Goal: Answer question/provide support

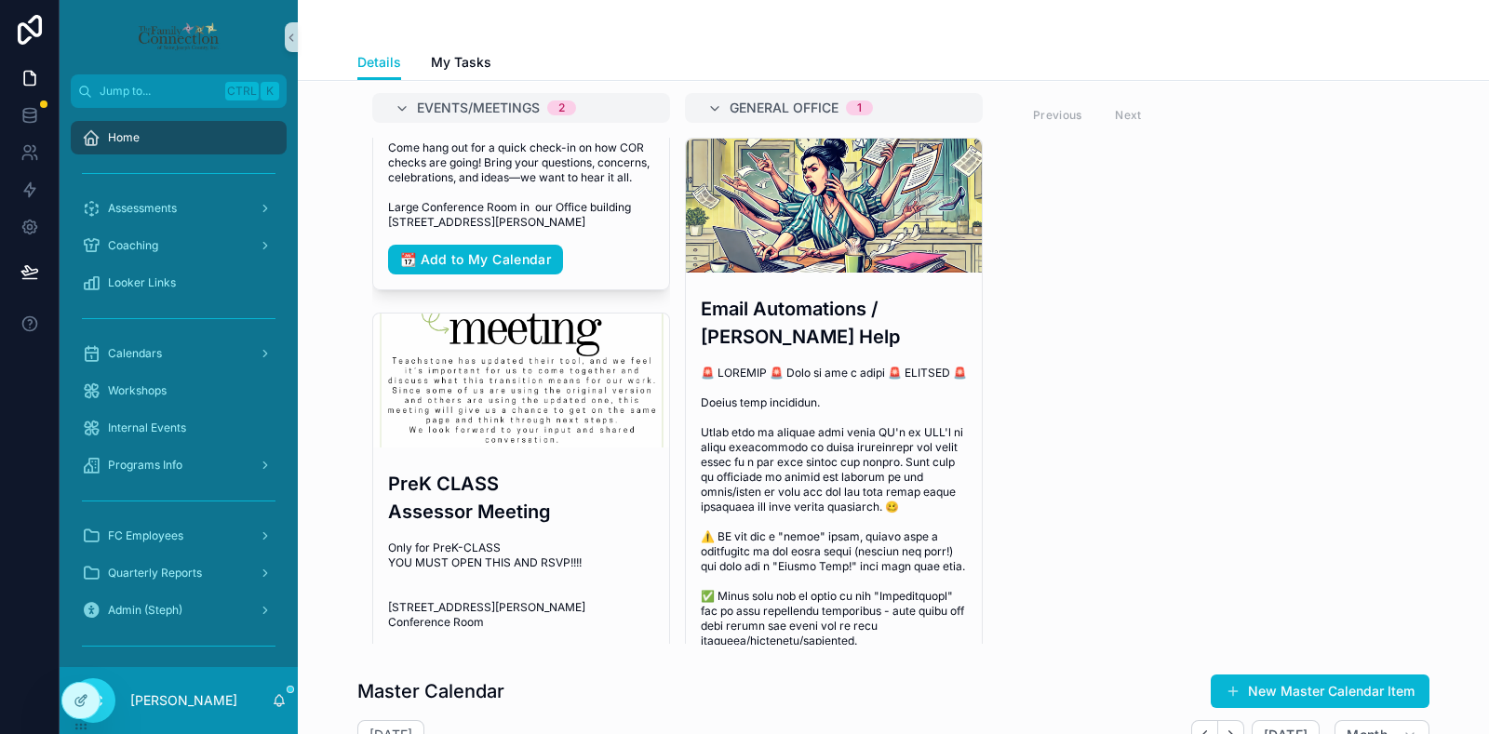
scroll to position [81, 0]
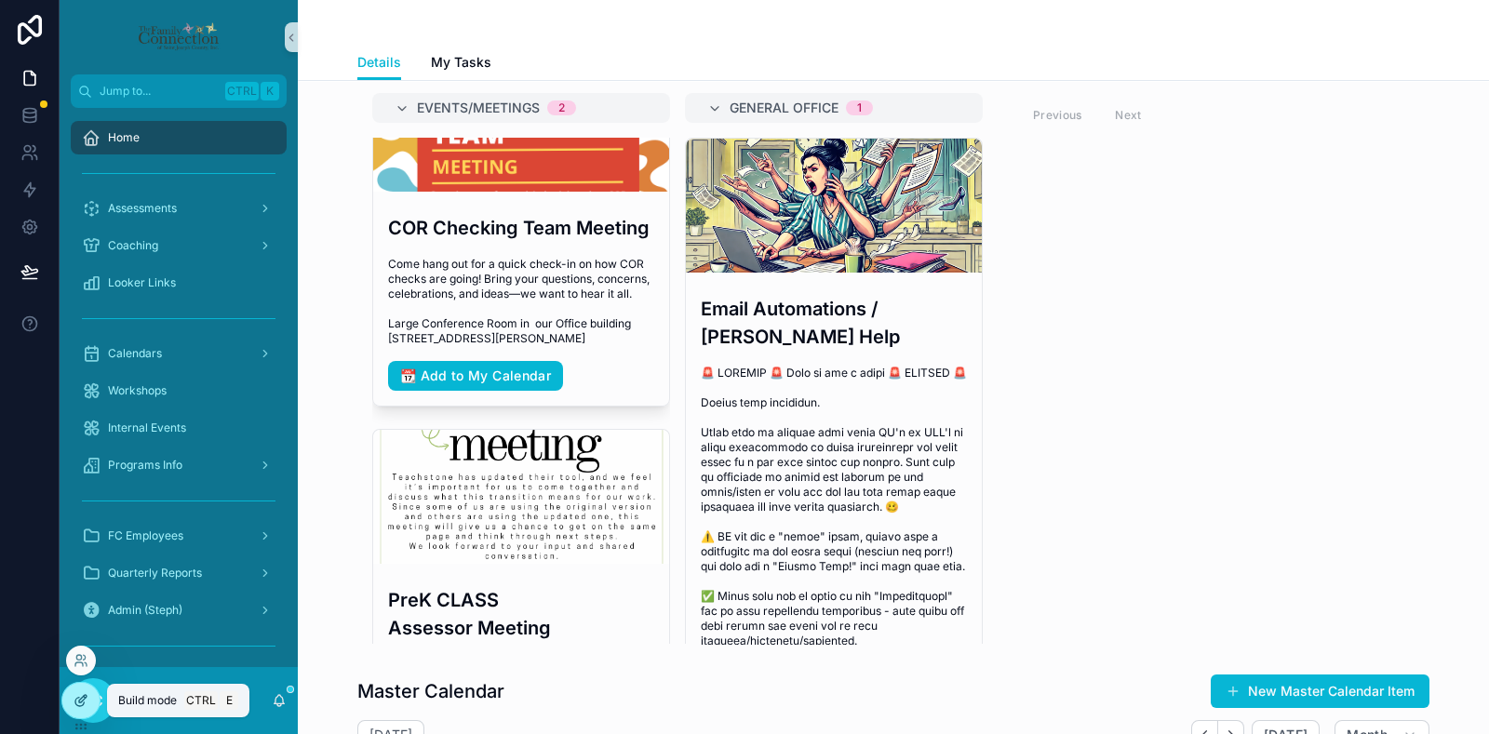
click at [82, 691] on div at bounding box center [80, 700] width 37 height 35
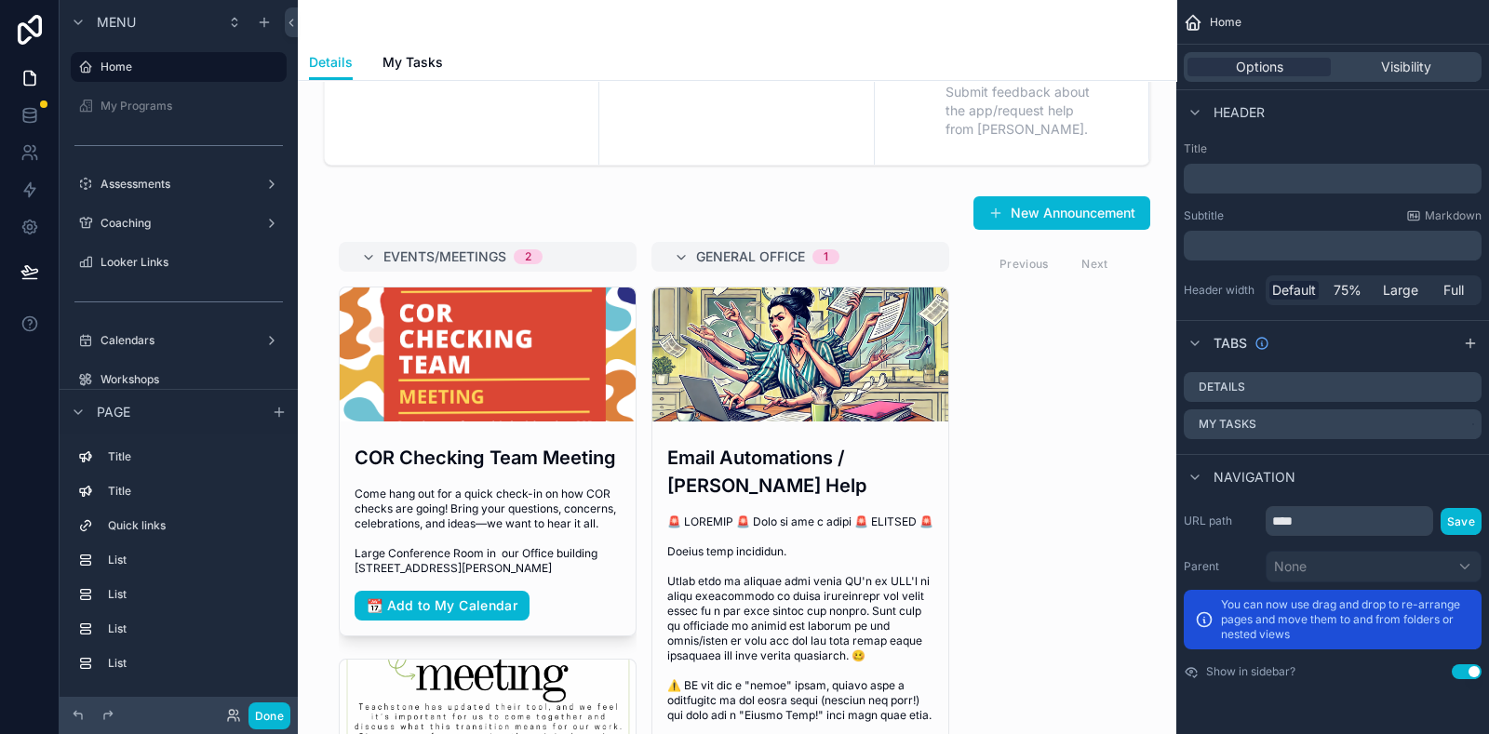
click at [1115, 296] on div "scrollable content" at bounding box center [737, 494] width 849 height 613
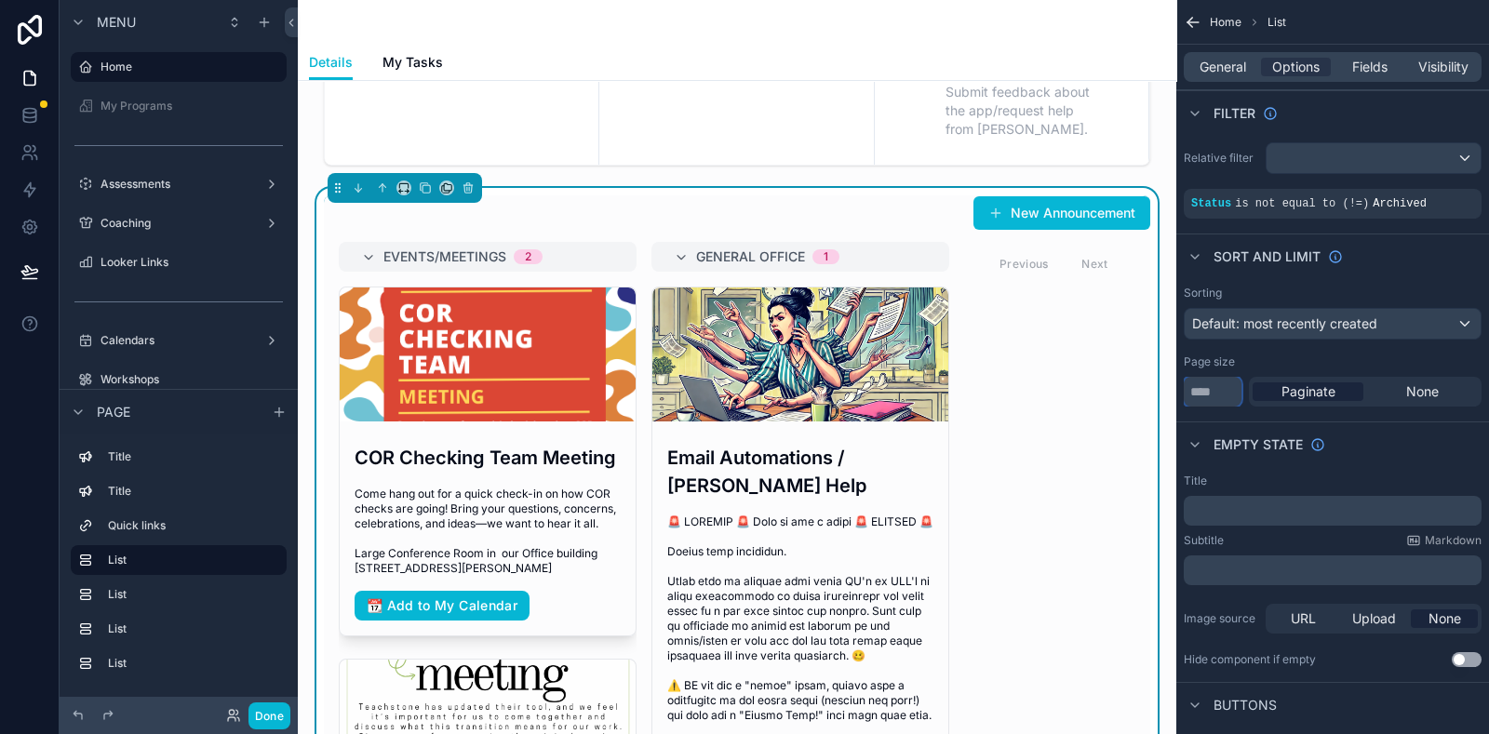
drag, startPoint x: 1205, startPoint y: 391, endPoint x: 1183, endPoint y: 387, distance: 22.6
click at [1184, 387] on input "*" at bounding box center [1213, 392] width 58 height 30
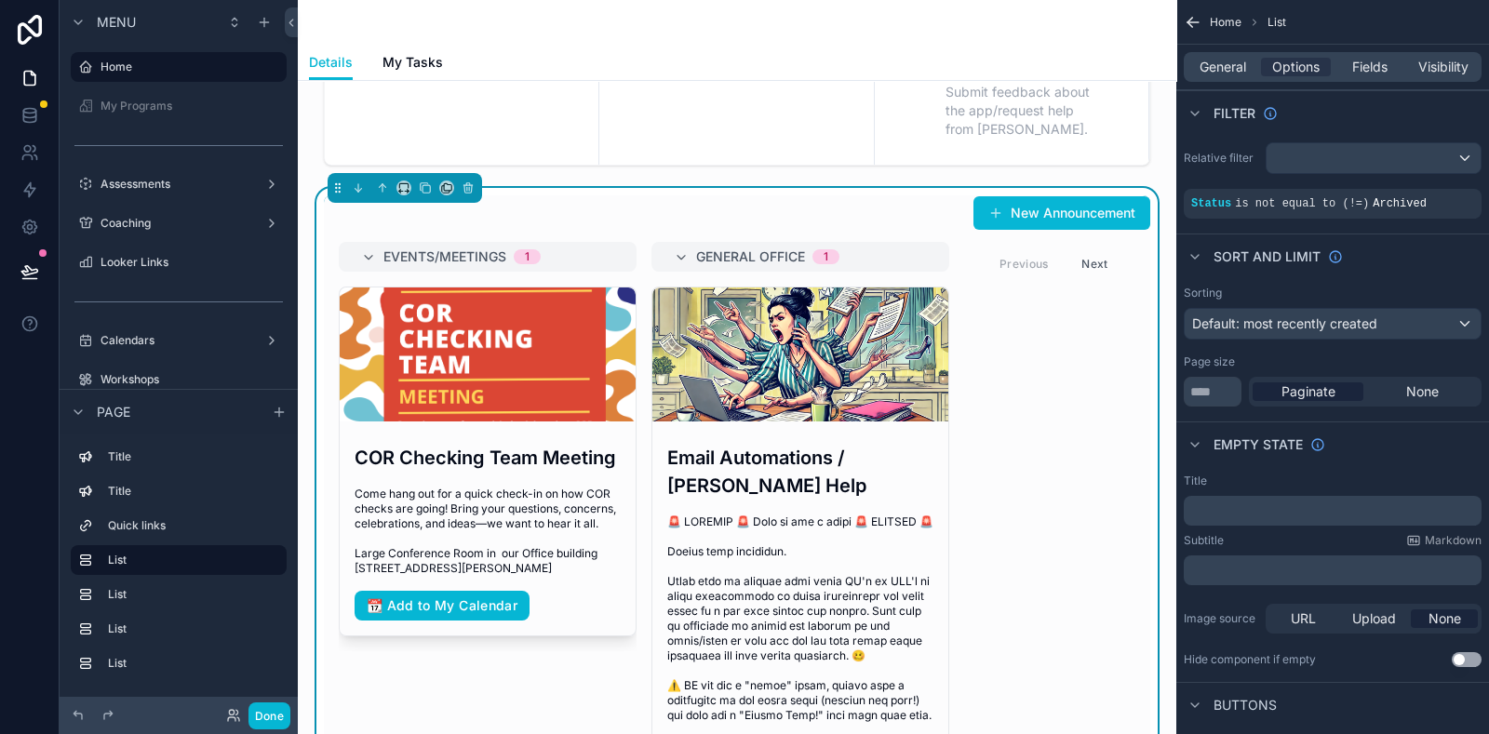
click at [1442, 433] on div "Empty state" at bounding box center [1333, 444] width 313 height 45
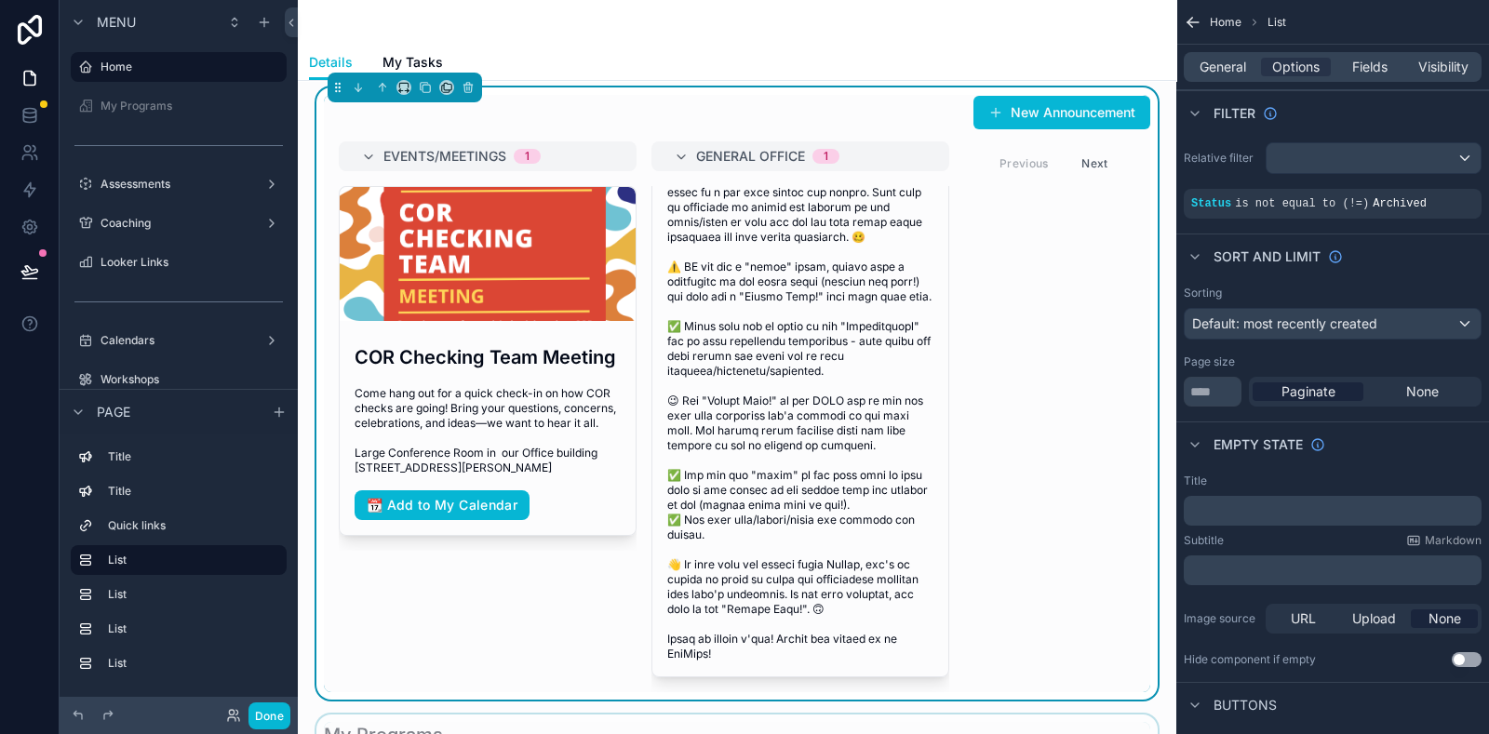
scroll to position [349, 0]
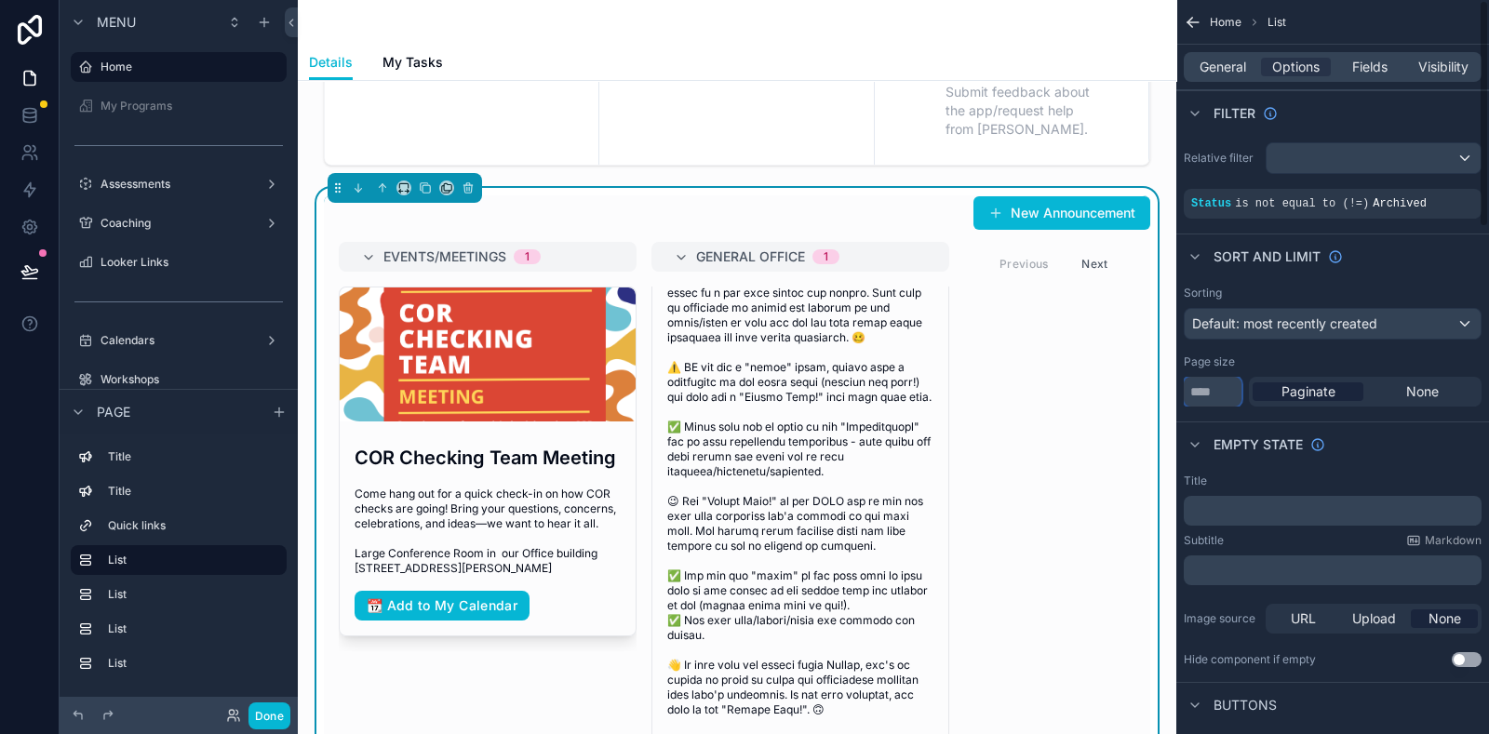
drag, startPoint x: 1206, startPoint y: 384, endPoint x: 1188, endPoint y: 380, distance: 19.0
click at [1187, 380] on input "*" at bounding box center [1213, 392] width 58 height 30
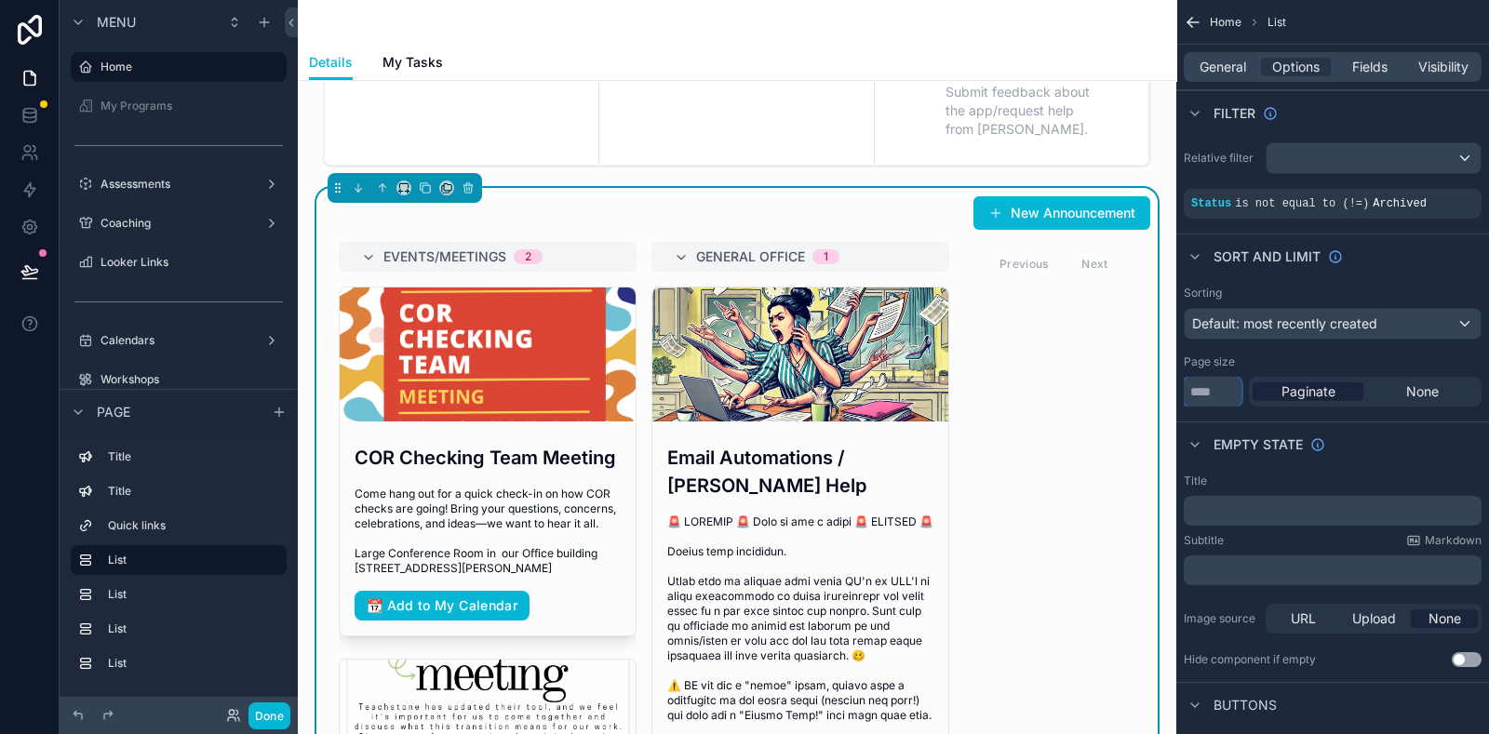
type input "*"
click at [1396, 433] on div "Empty state" at bounding box center [1333, 444] width 313 height 45
click at [1424, 302] on div "Sorting Default: most recently created" at bounding box center [1333, 313] width 298 height 54
click at [1424, 314] on div "Default: most recently created" at bounding box center [1333, 324] width 296 height 30
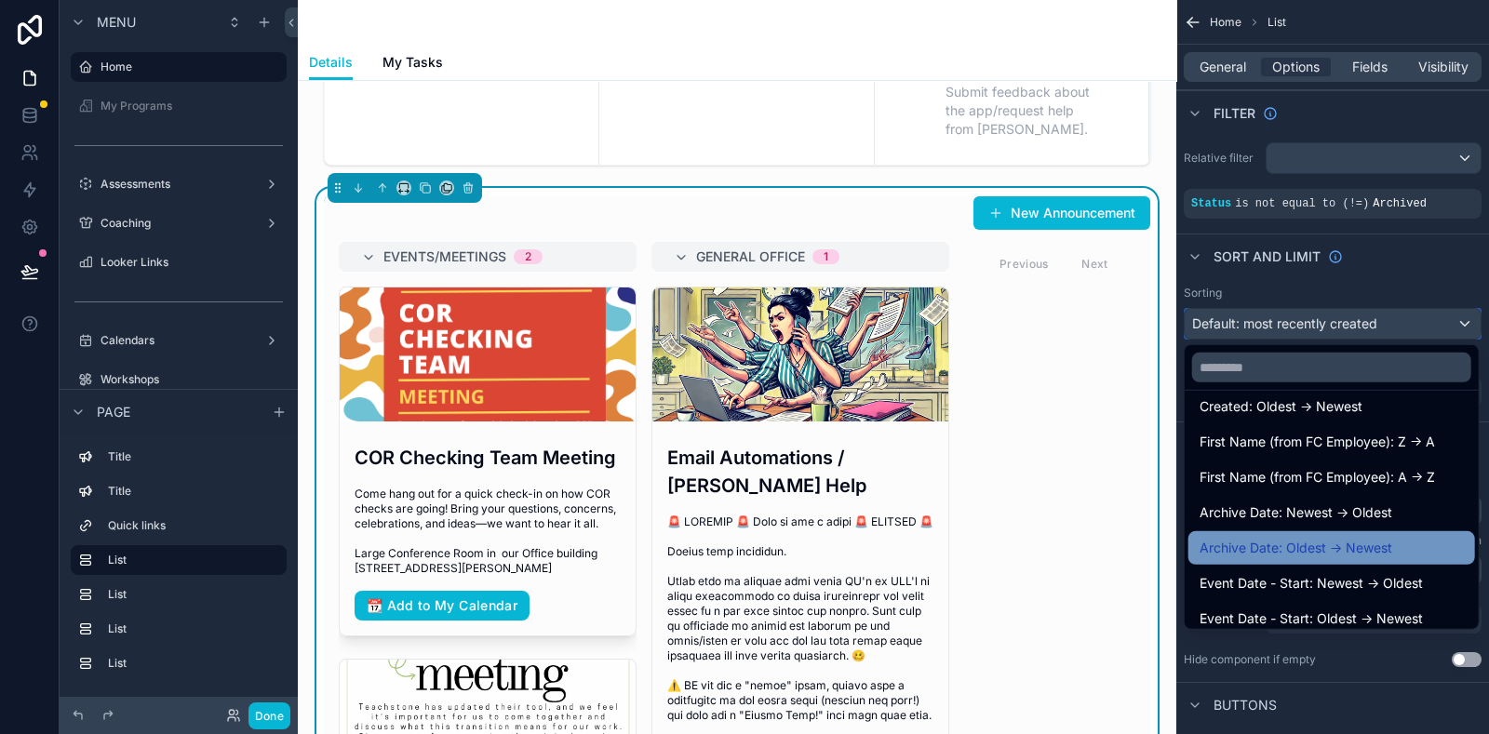
scroll to position [698, 0]
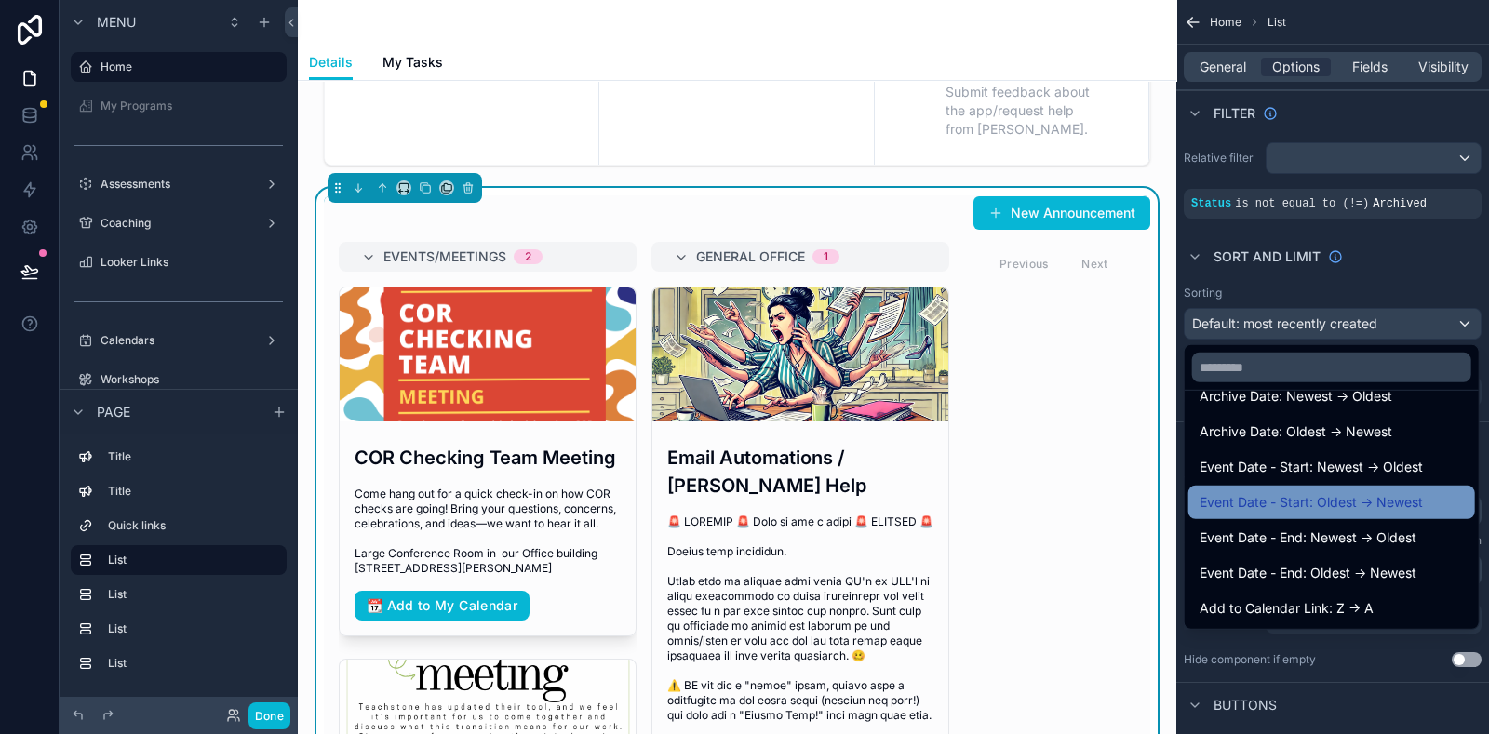
click at [1396, 505] on span "Event Date - Start: Oldest -> Newest" at bounding box center [1311, 502] width 223 height 22
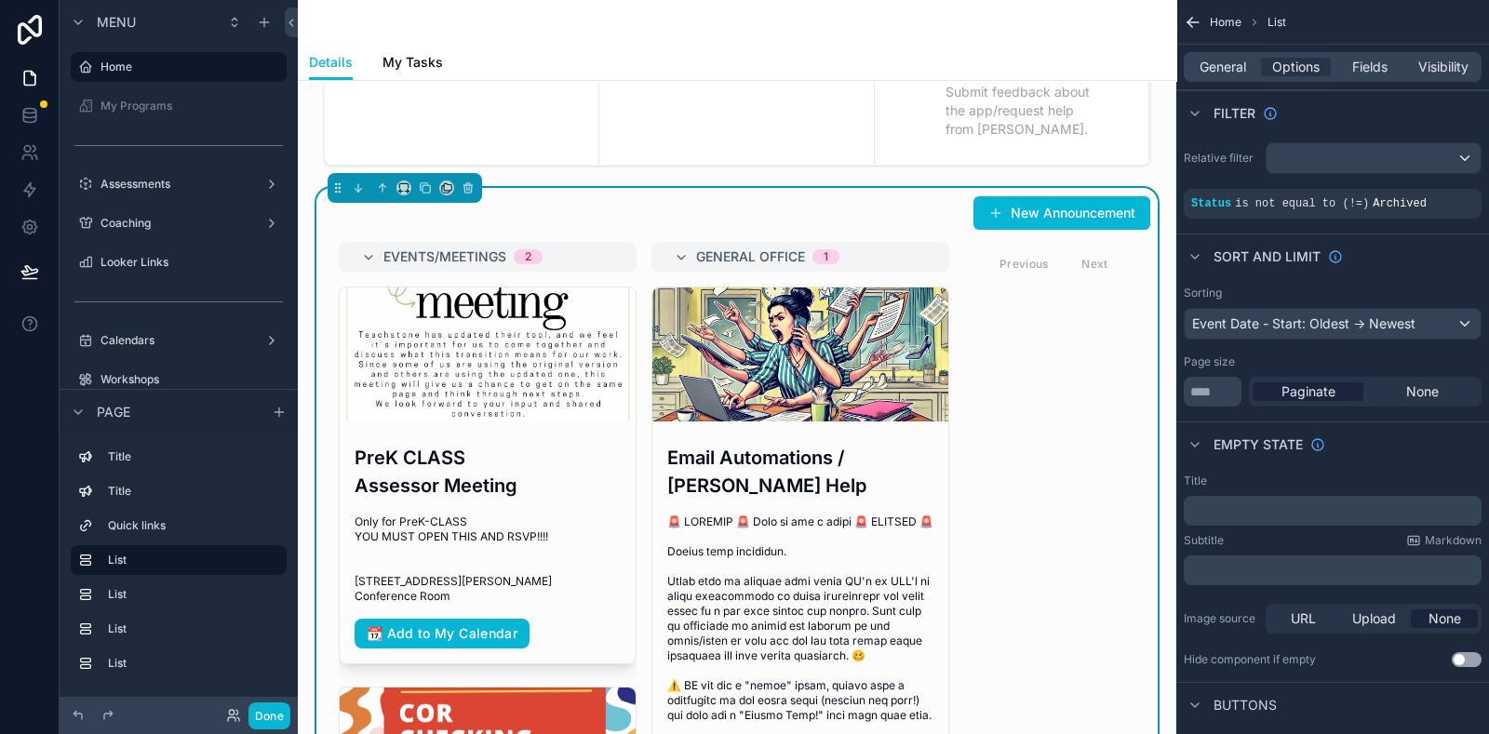
click at [1415, 439] on div "Empty state" at bounding box center [1333, 444] width 313 height 45
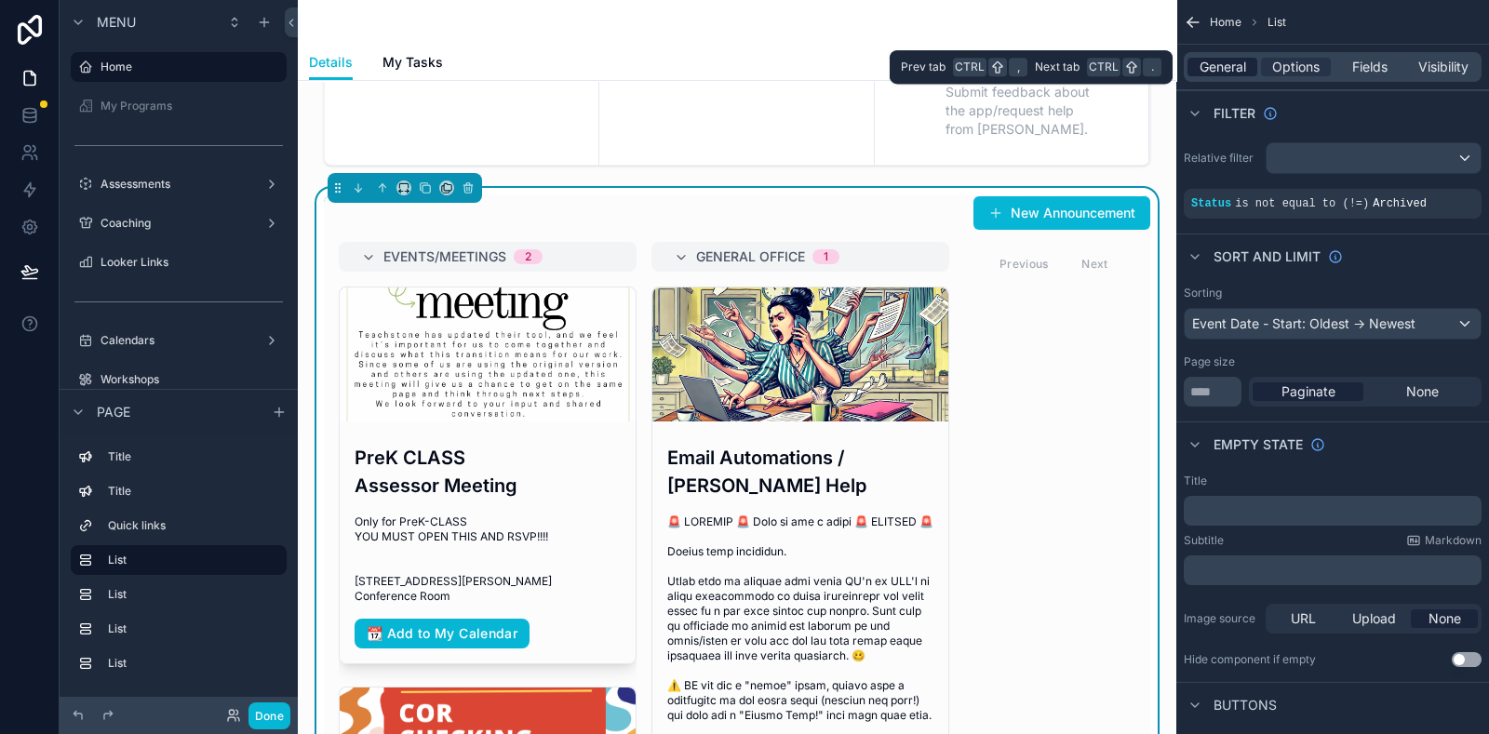
click at [1219, 74] on span "General" at bounding box center [1223, 67] width 47 height 19
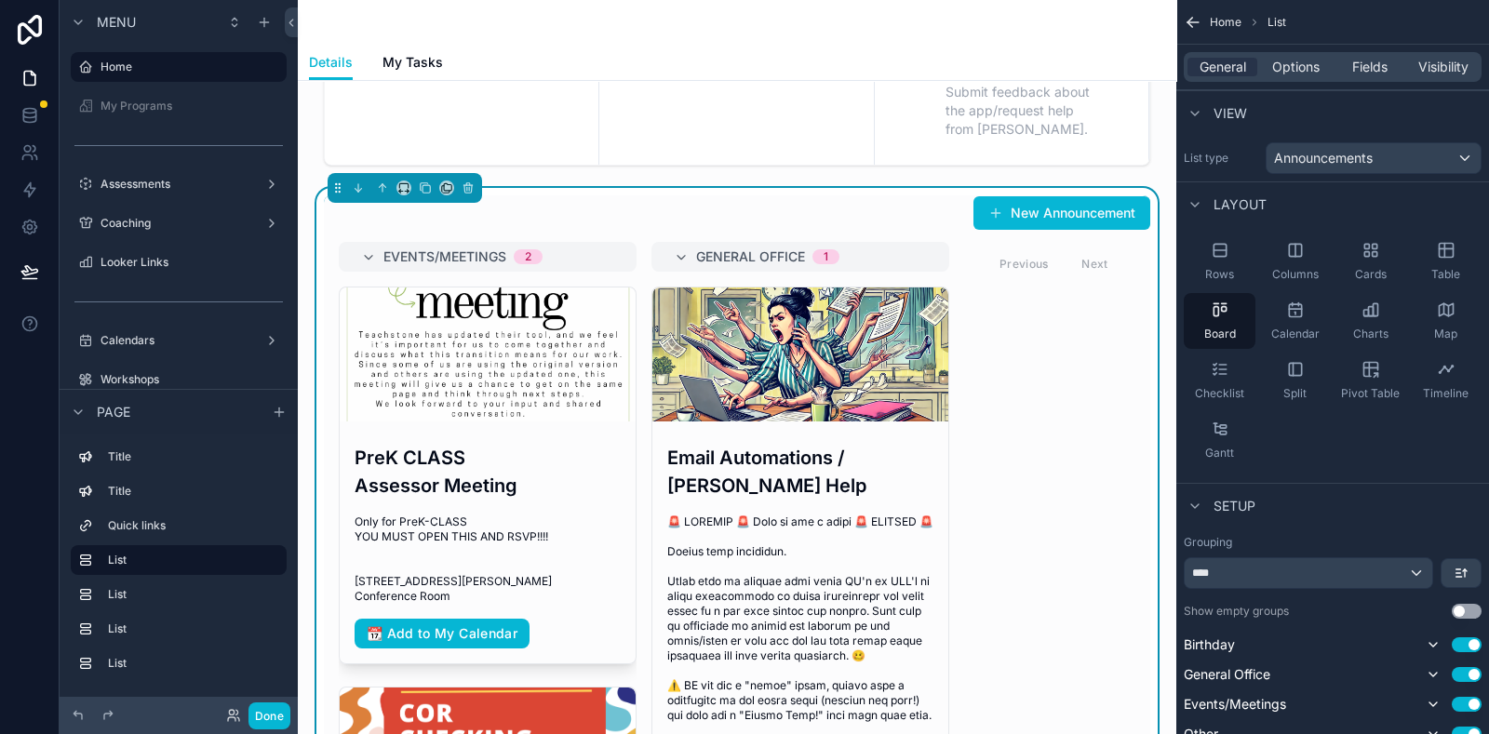
click at [1392, 446] on div "Rows Columns Cards Table Board Calendar Charts Map Checklist Split Pivot Table …" at bounding box center [1333, 350] width 313 height 249
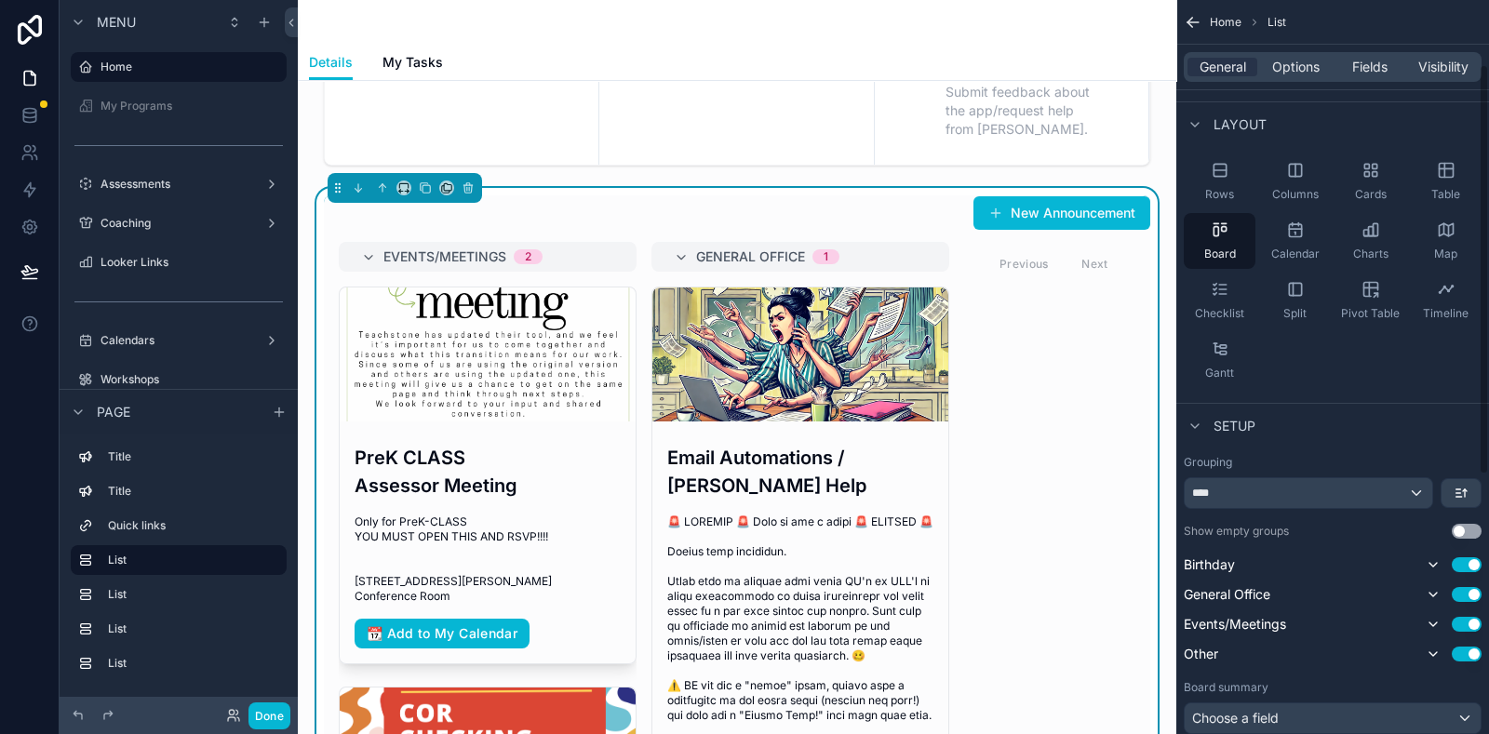
scroll to position [115, 0]
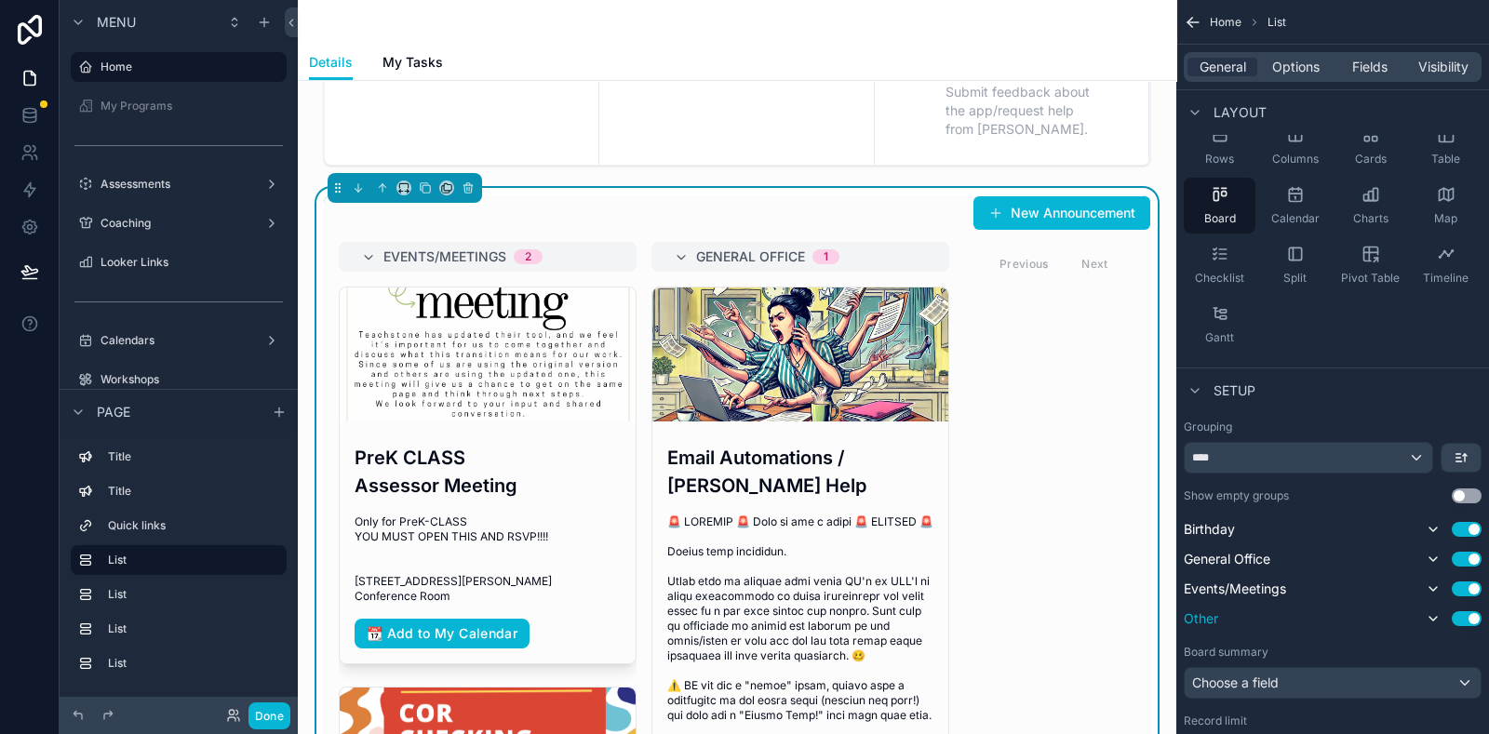
click at [1457, 621] on button "Use setting" at bounding box center [1467, 619] width 30 height 15
click at [1458, 556] on button "Use setting" at bounding box center [1467, 559] width 30 height 15
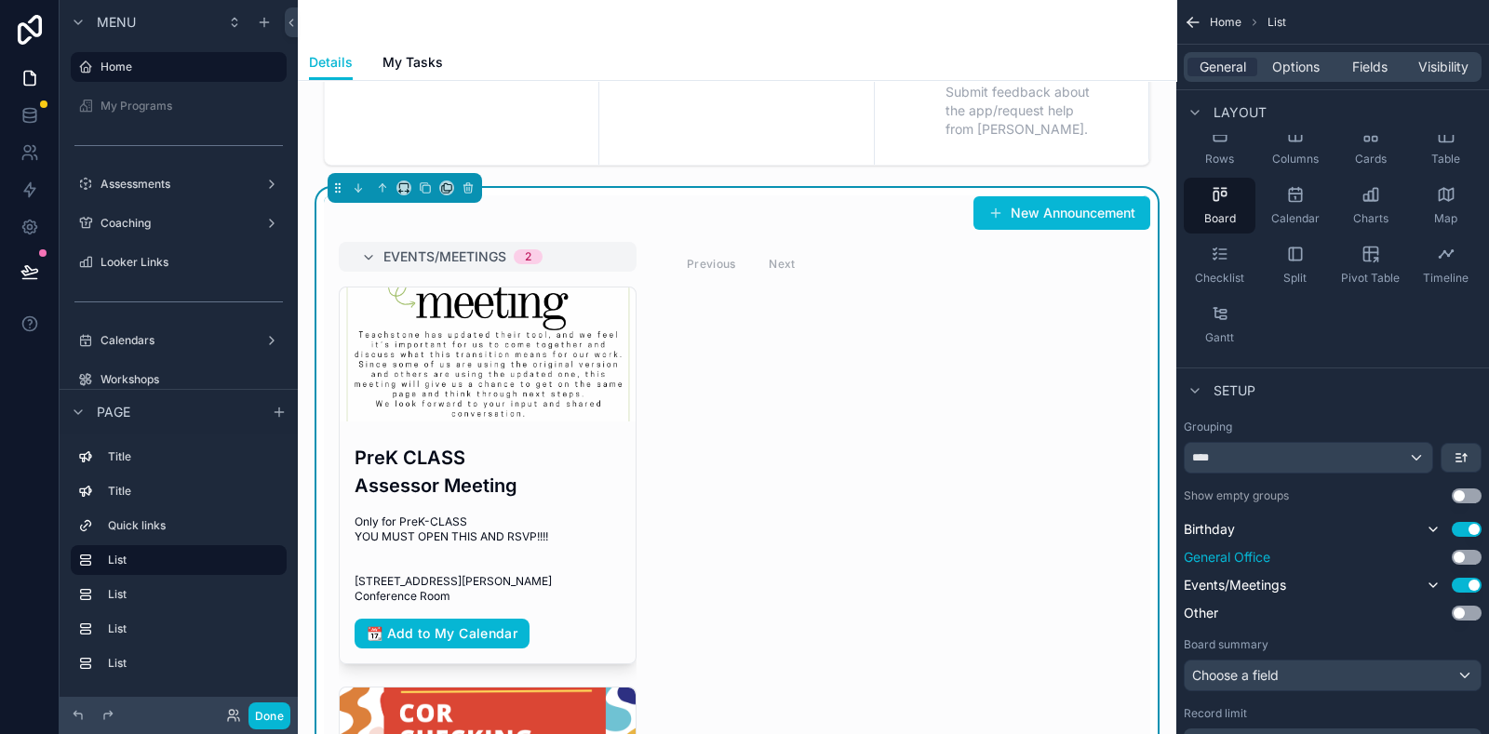
click at [1468, 559] on button "Use setting" at bounding box center [1467, 557] width 30 height 15
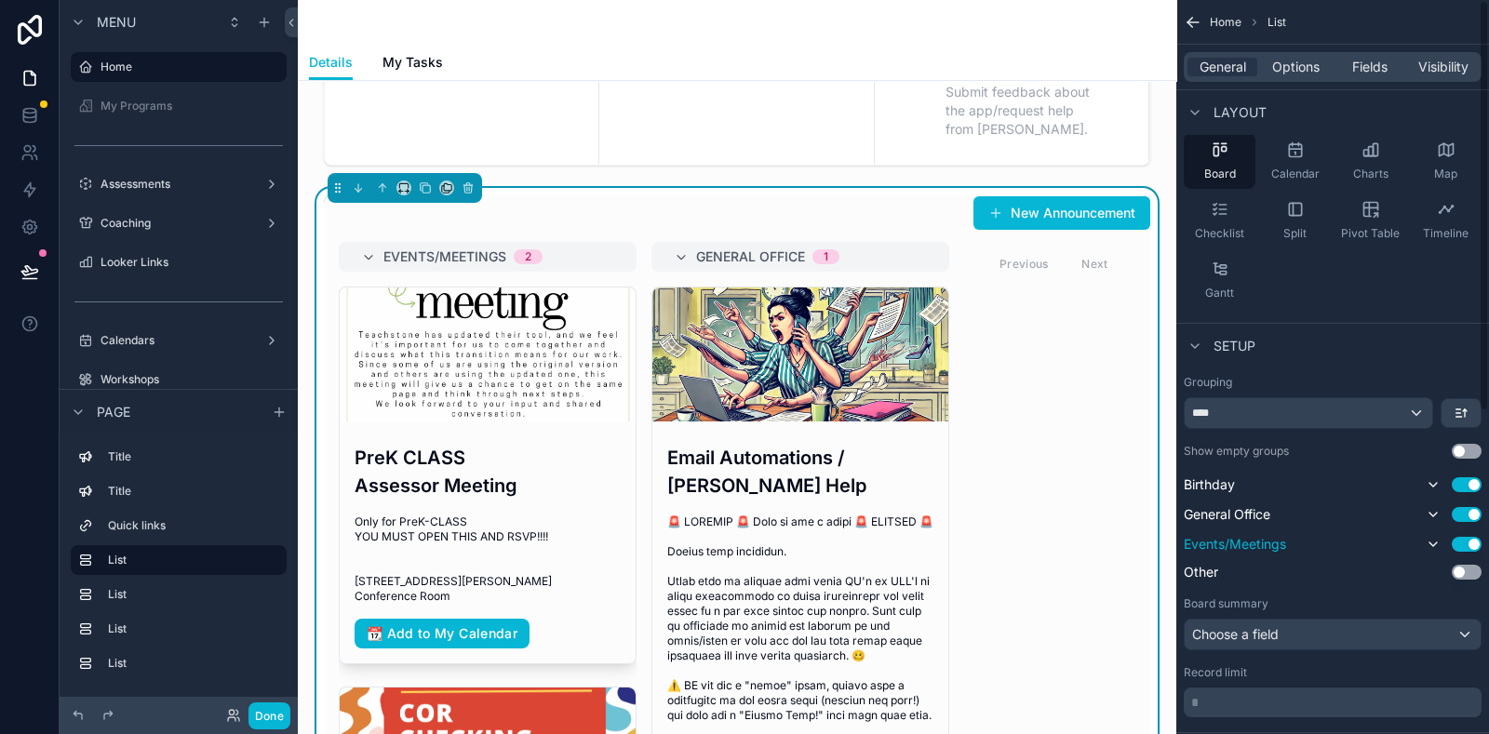
scroll to position [0, 0]
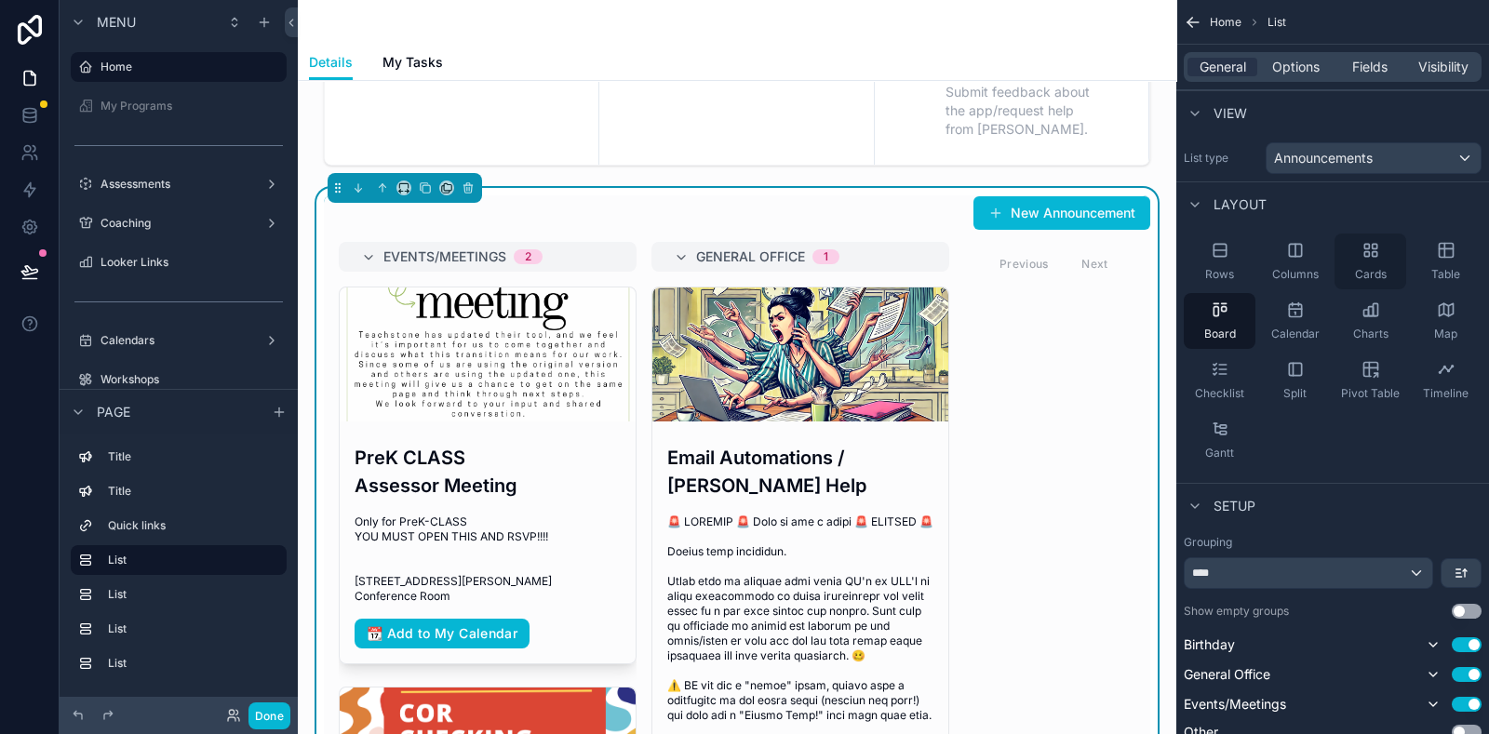
click at [1385, 262] on div "Cards" at bounding box center [1371, 262] width 72 height 56
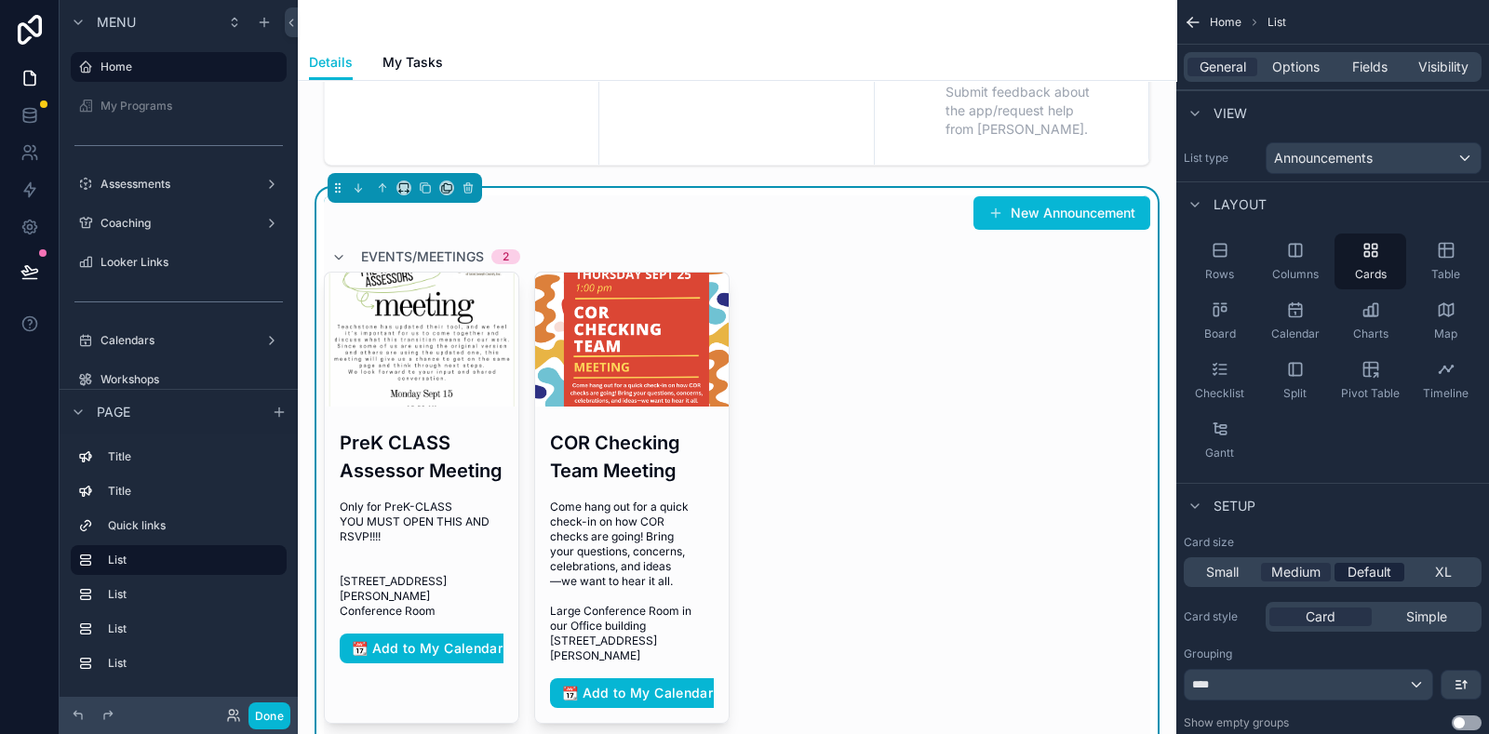
click at [1364, 563] on span "Default" at bounding box center [1370, 572] width 44 height 19
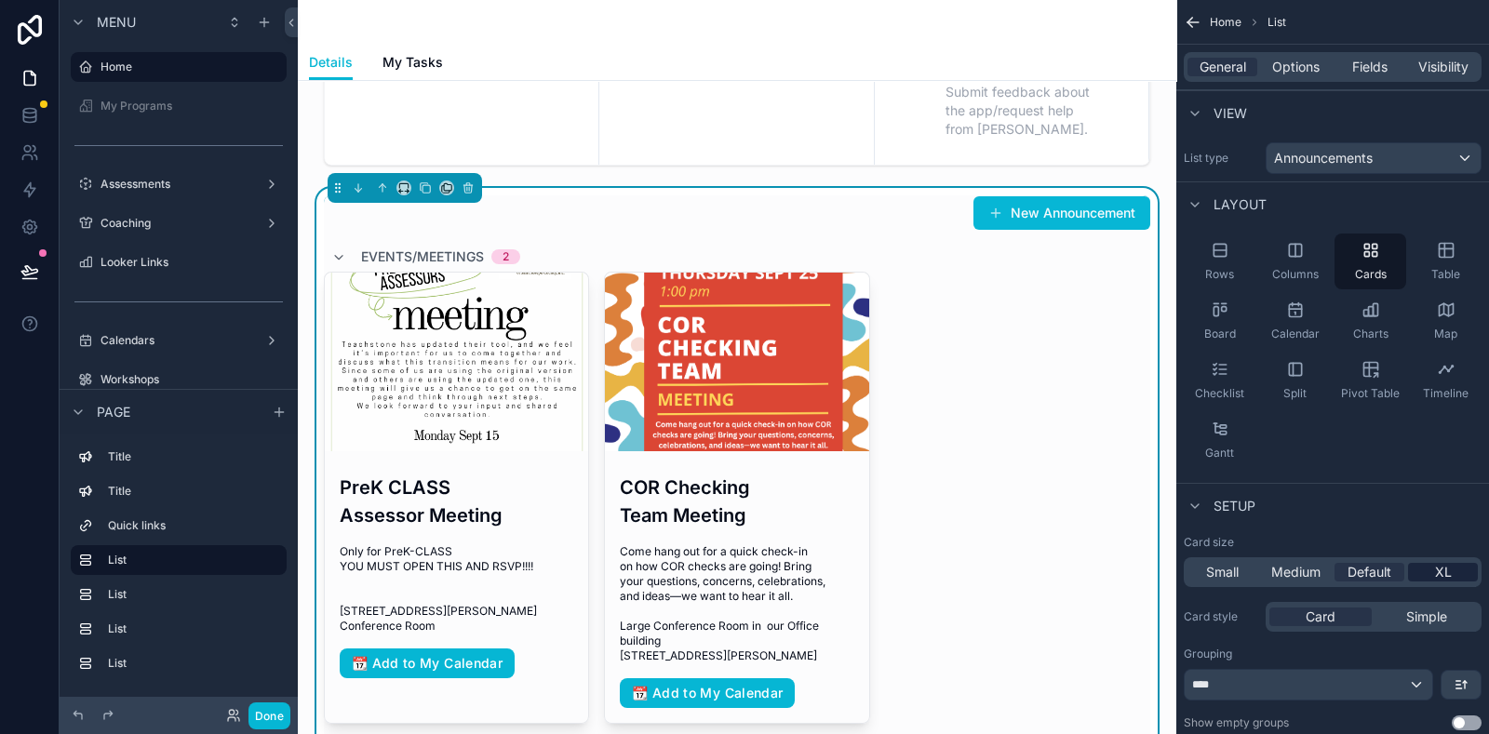
click at [1450, 565] on span "XL" at bounding box center [1443, 572] width 17 height 19
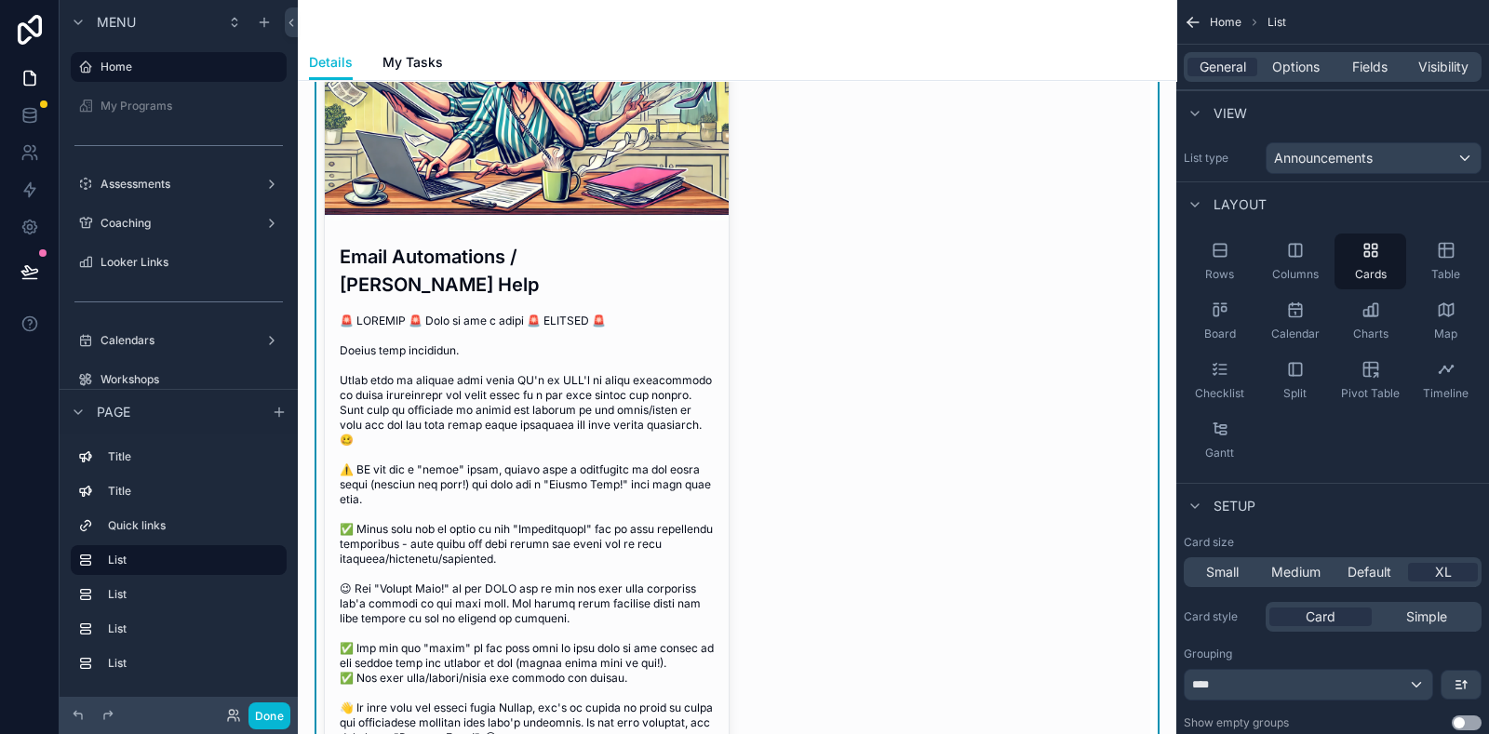
scroll to position [930, 0]
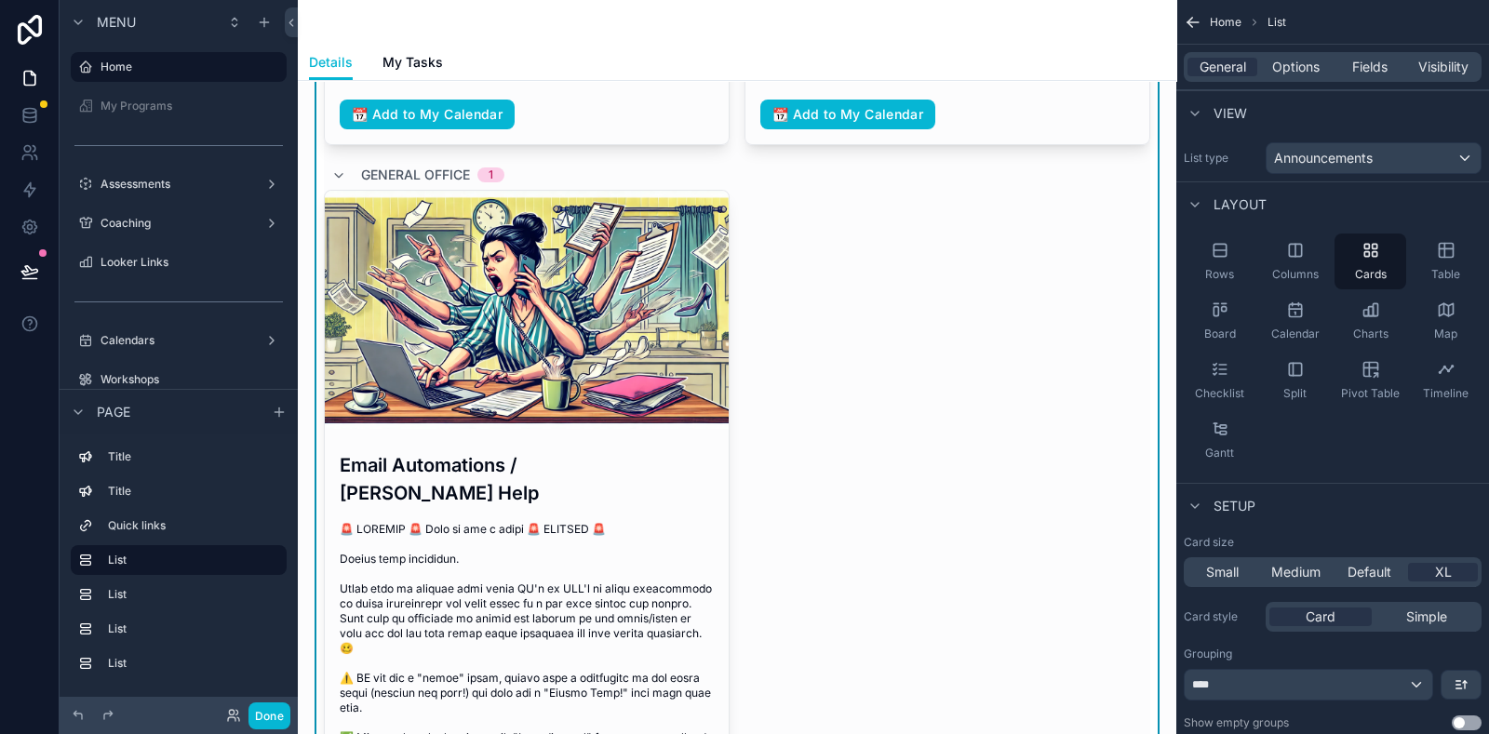
drag, startPoint x: 1349, startPoint y: 575, endPoint x: 1284, endPoint y: 505, distance: 96.2
click at [1349, 575] on span "Default" at bounding box center [1370, 572] width 44 height 19
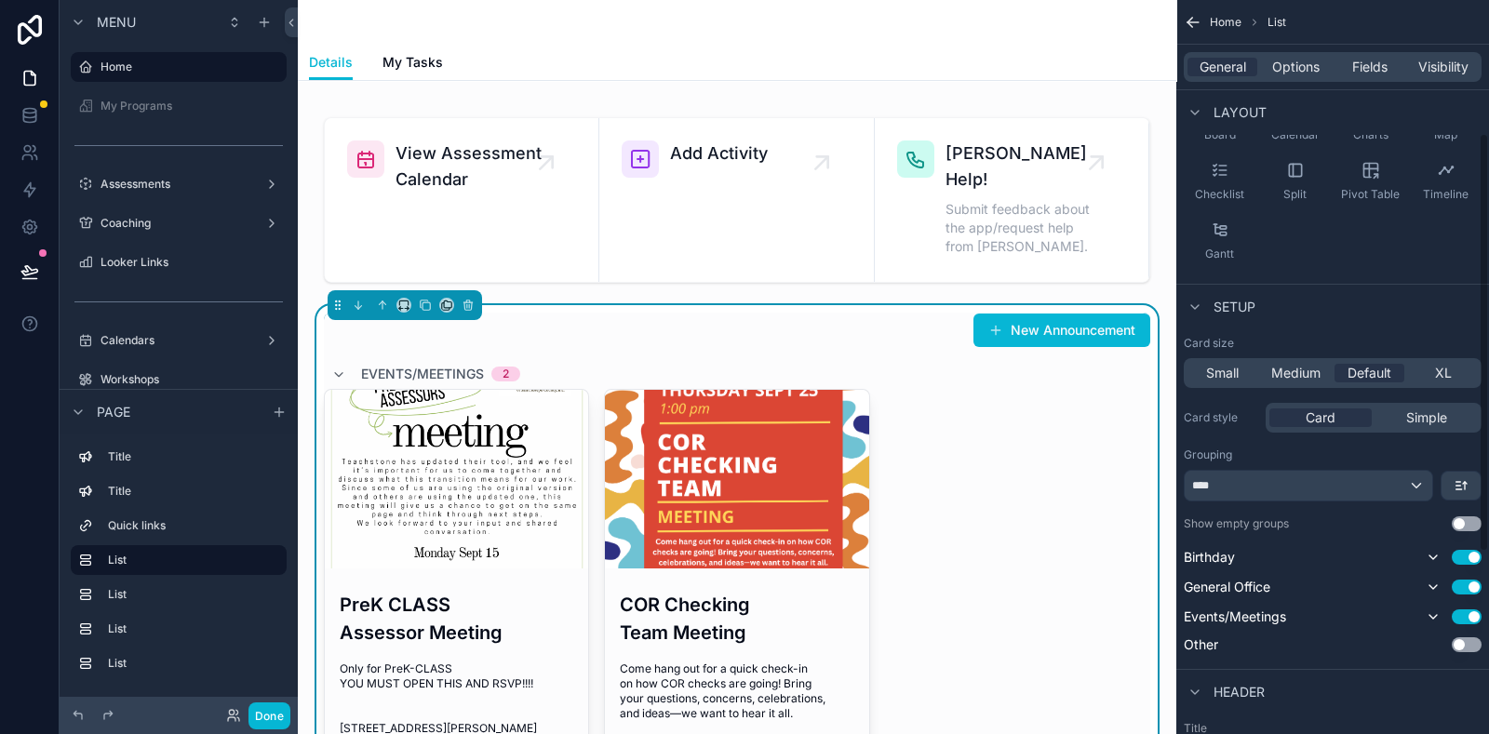
scroll to position [232, 0]
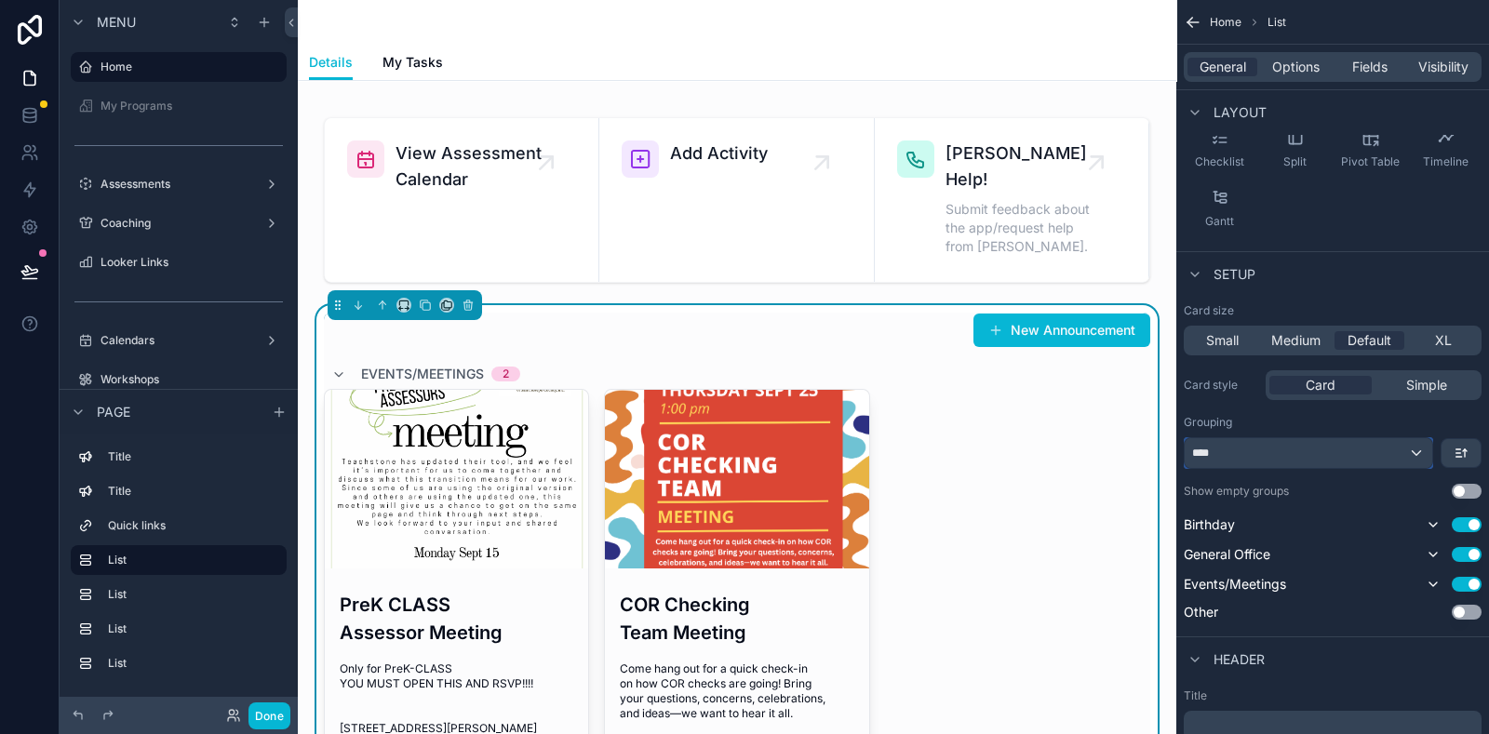
click at [1375, 454] on div "****" at bounding box center [1309, 453] width 248 height 30
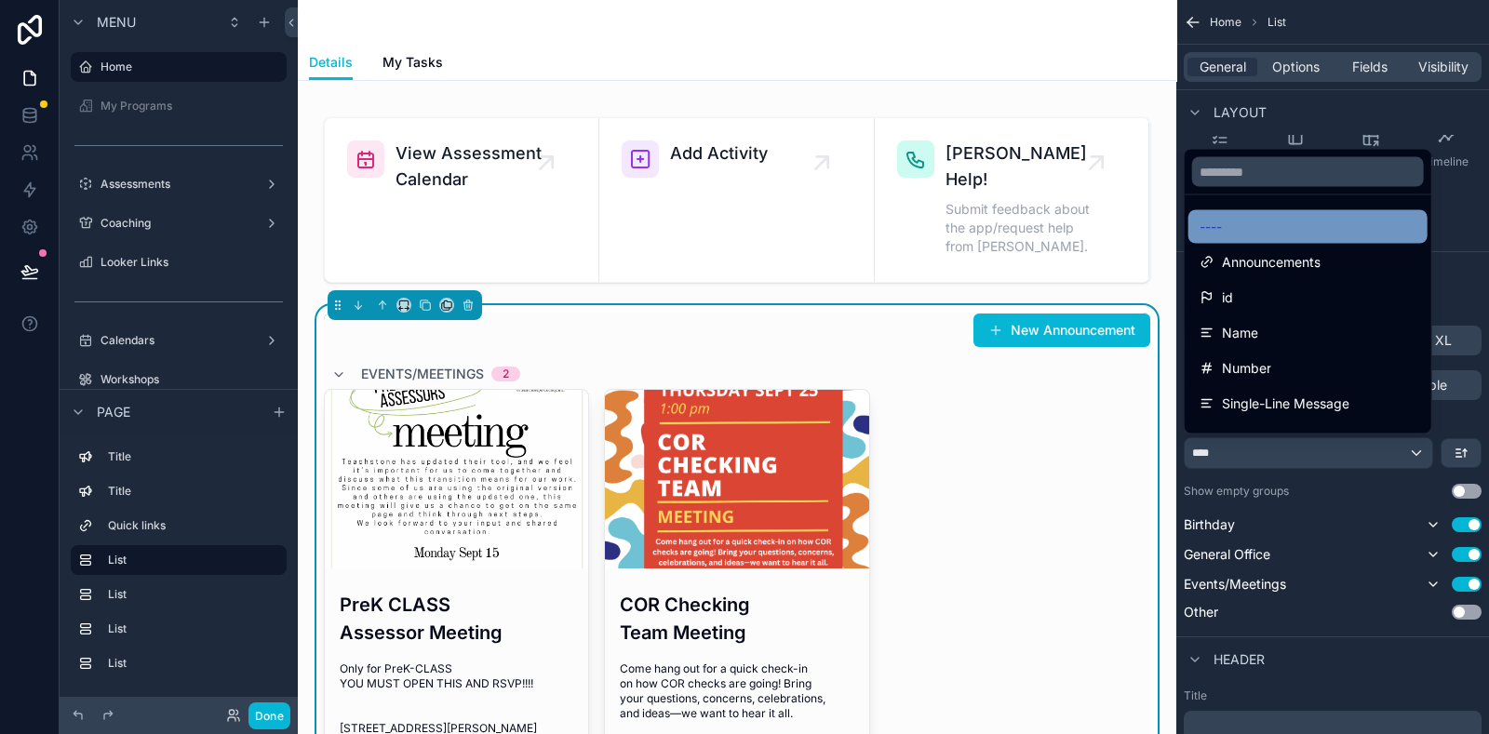
click at [1373, 224] on div "----" at bounding box center [1308, 227] width 217 height 22
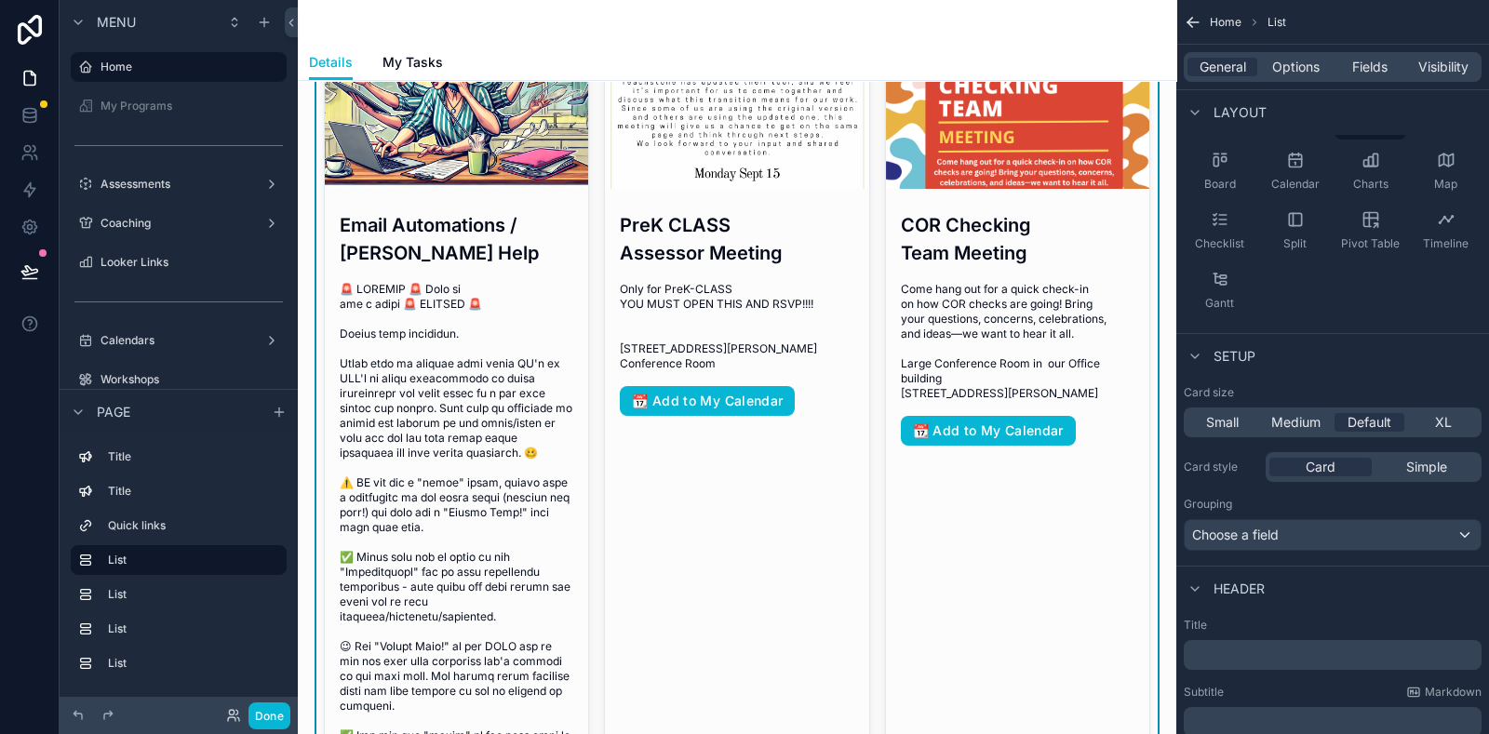
scroll to position [115, 0]
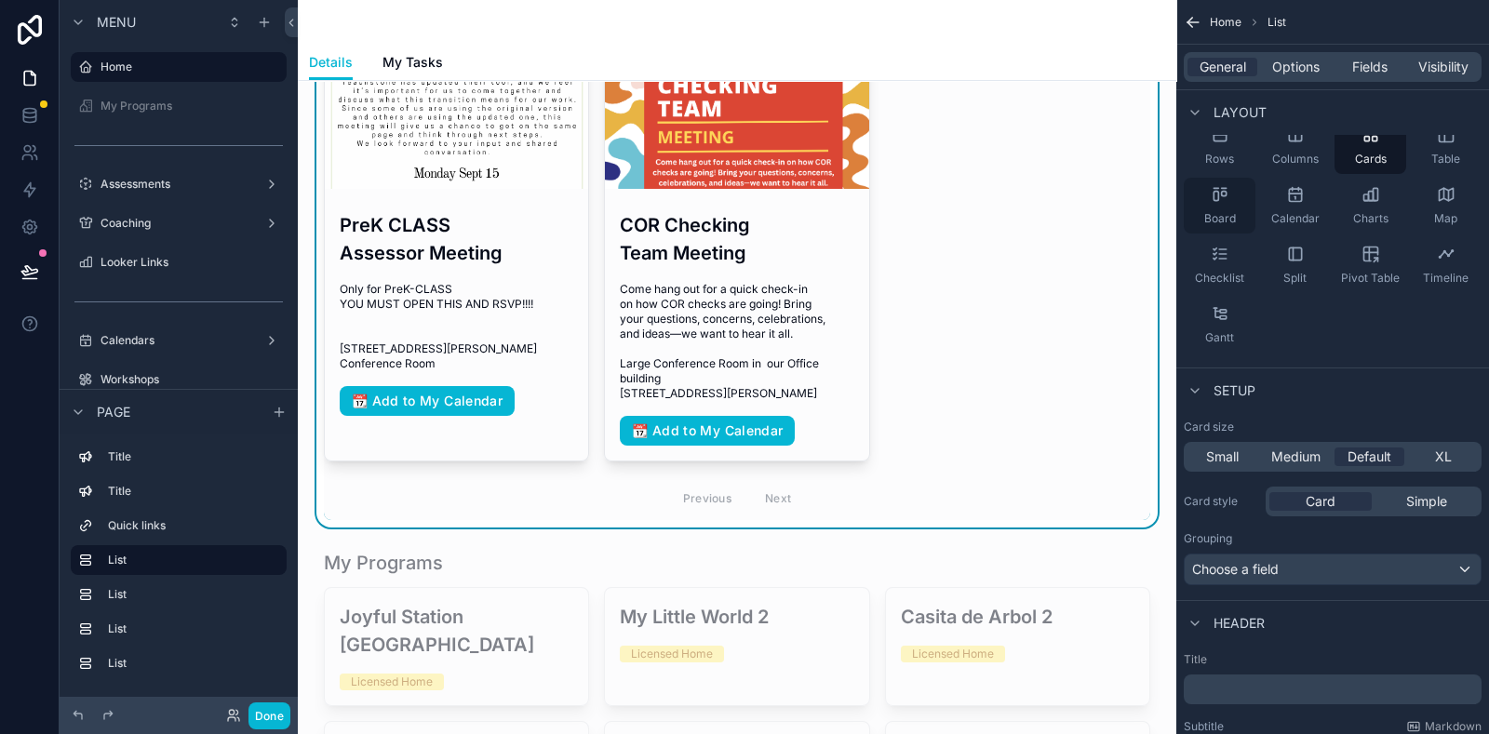
click at [1221, 207] on div "Board" at bounding box center [1220, 206] width 72 height 56
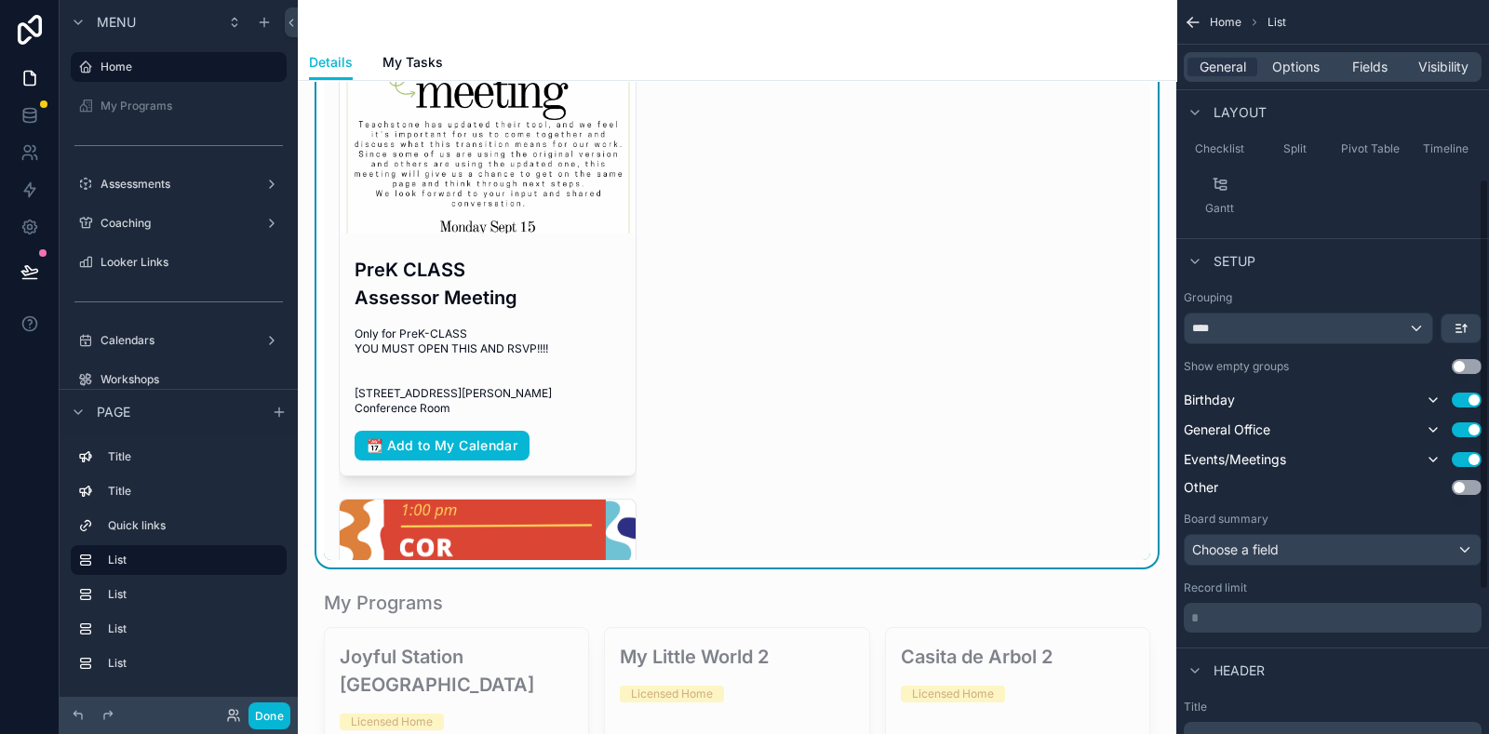
scroll to position [349, 0]
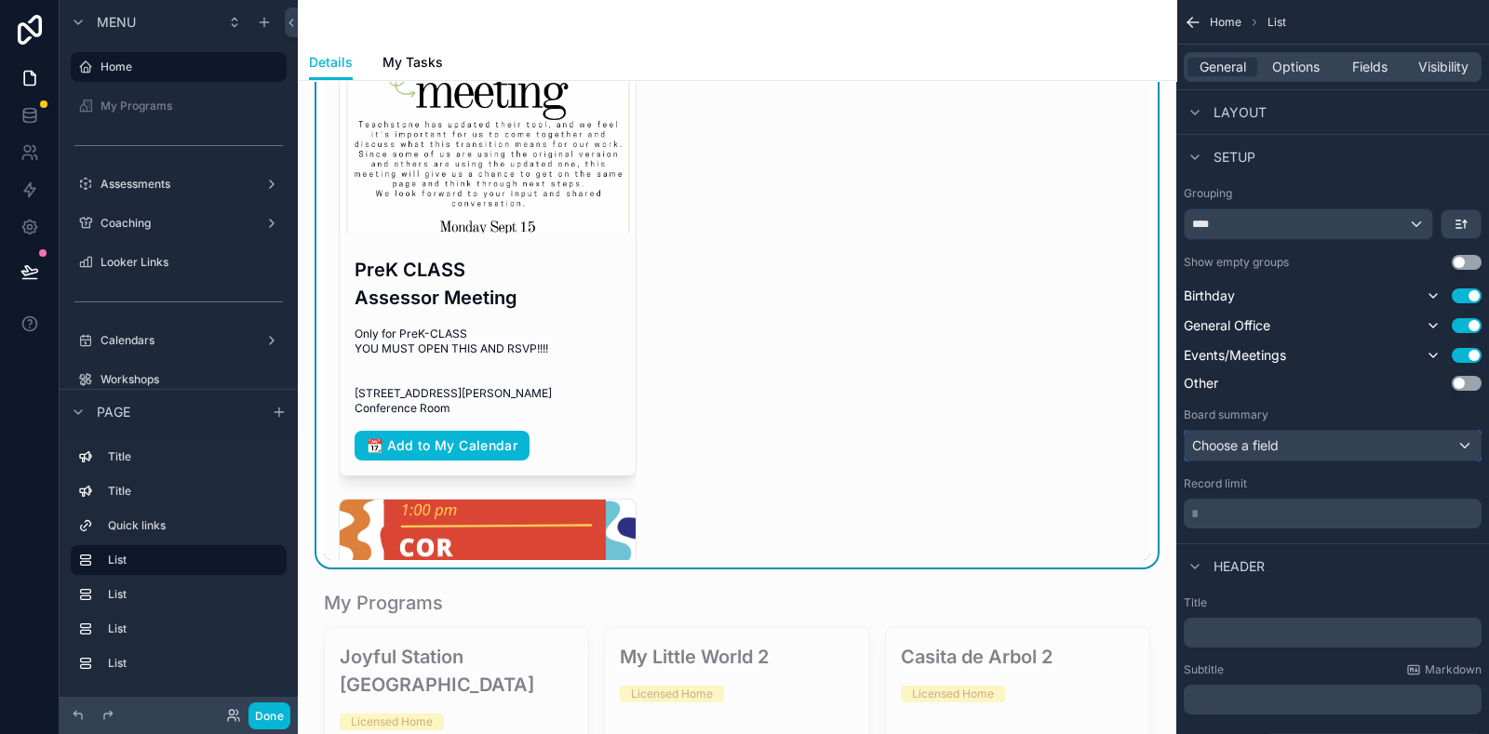
click at [1322, 446] on div "Choose a field" at bounding box center [1333, 446] width 296 height 30
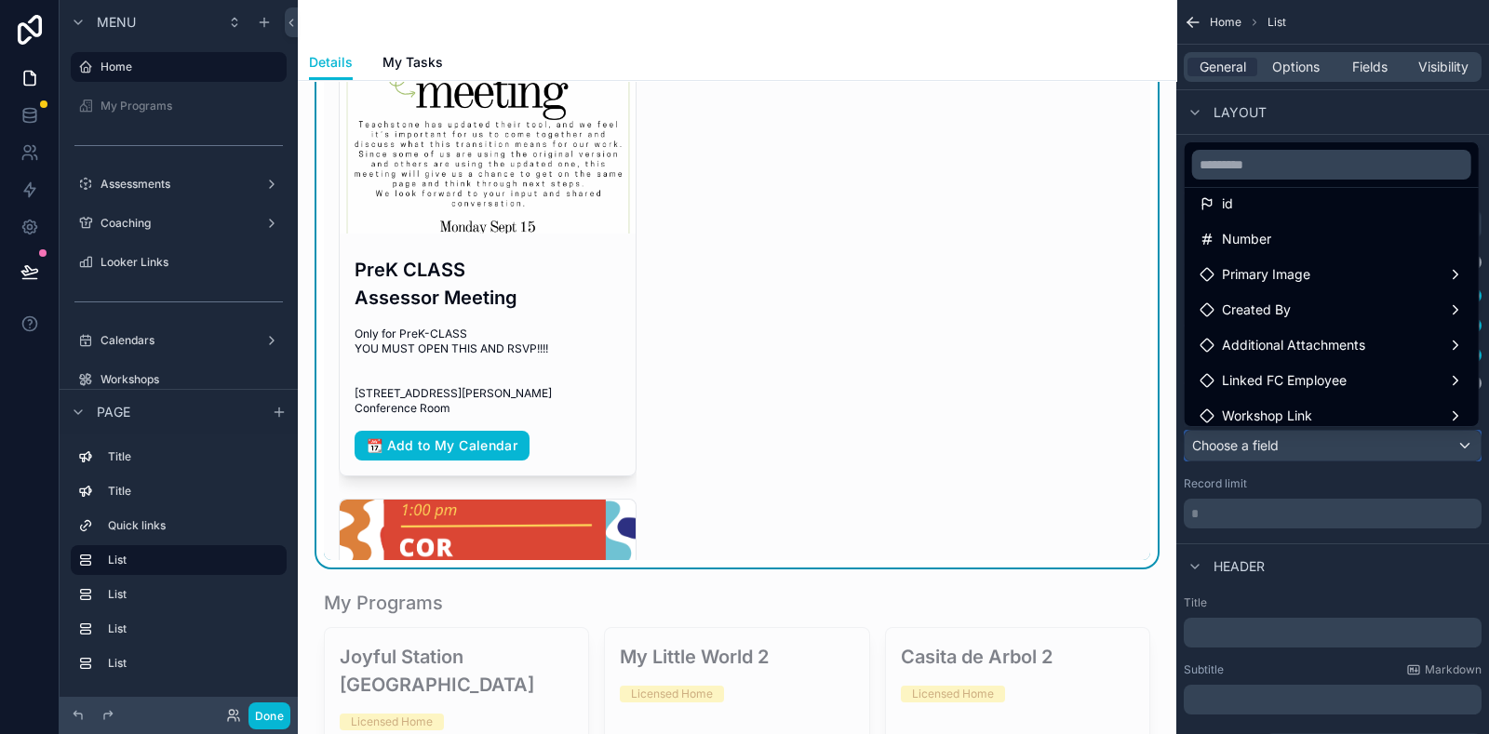
scroll to position [0, 0]
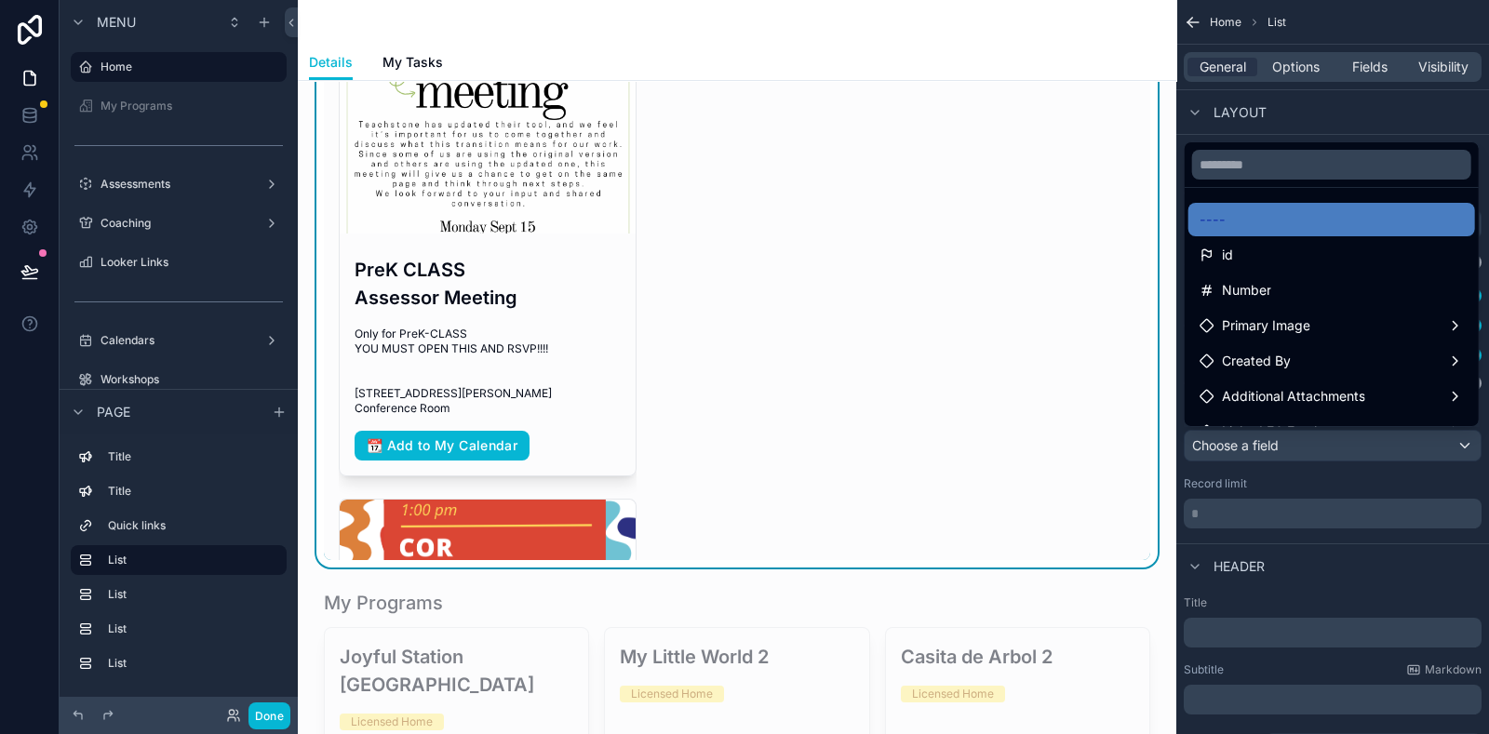
click at [1359, 544] on div "scrollable content" at bounding box center [744, 367] width 1489 height 734
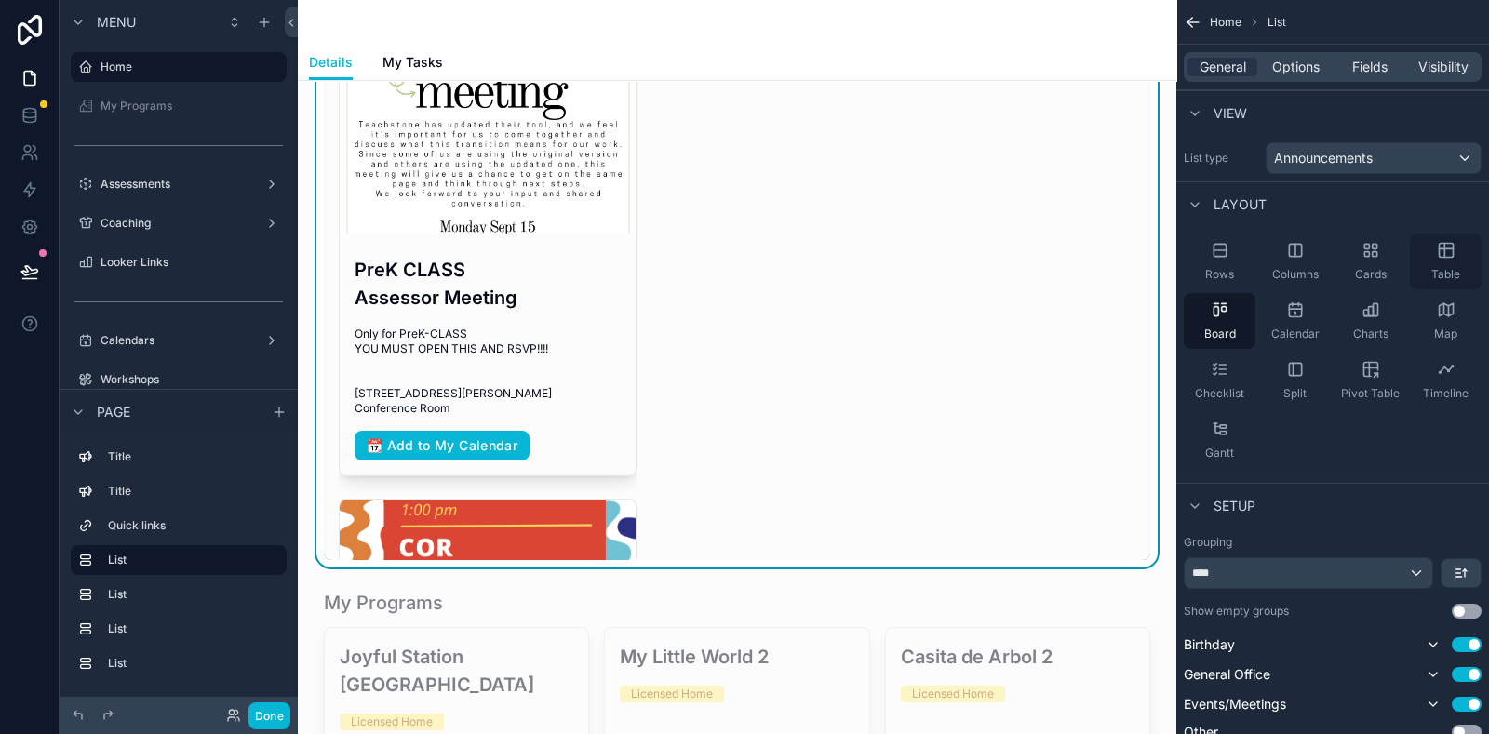
click at [1437, 270] on span "Table" at bounding box center [1446, 274] width 29 height 15
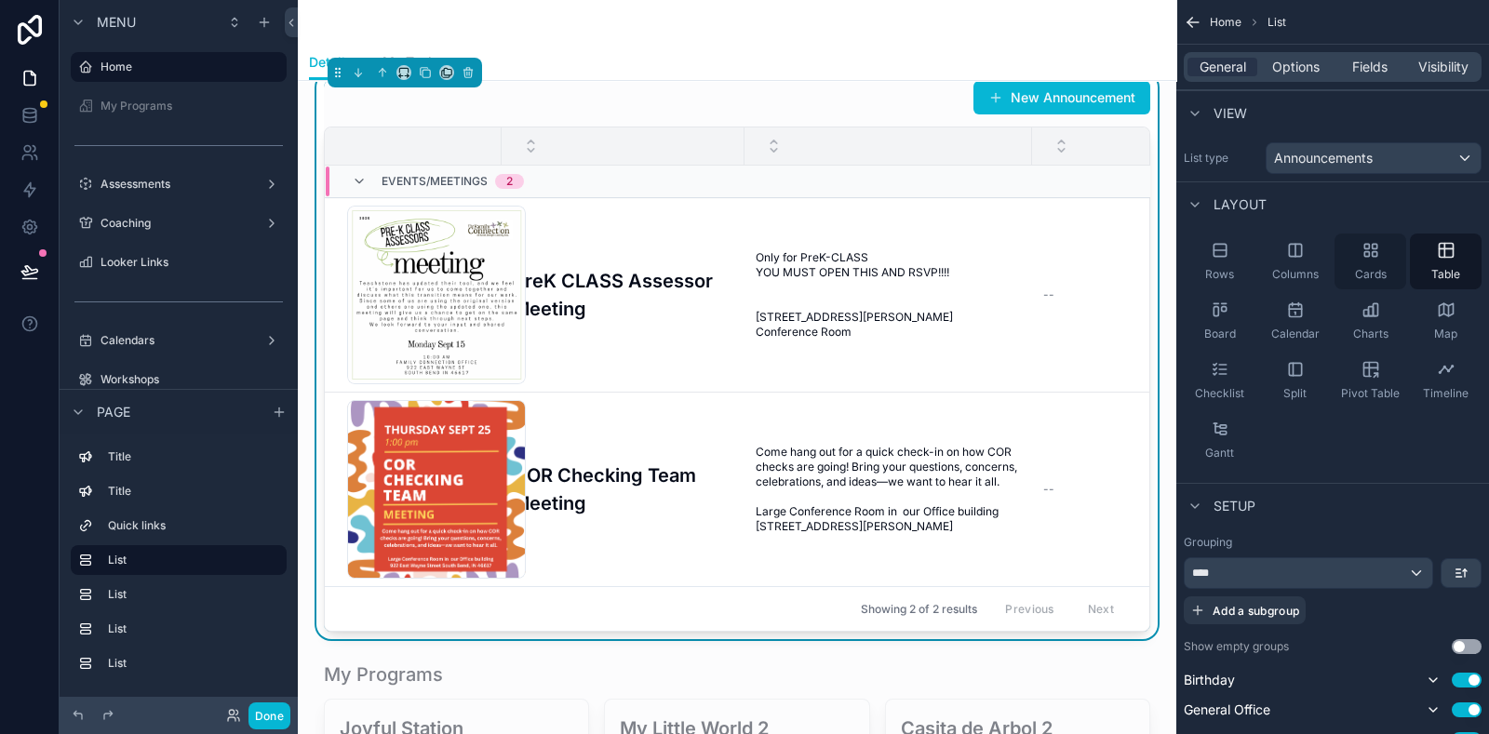
click at [1369, 261] on div "Cards" at bounding box center [1371, 262] width 72 height 56
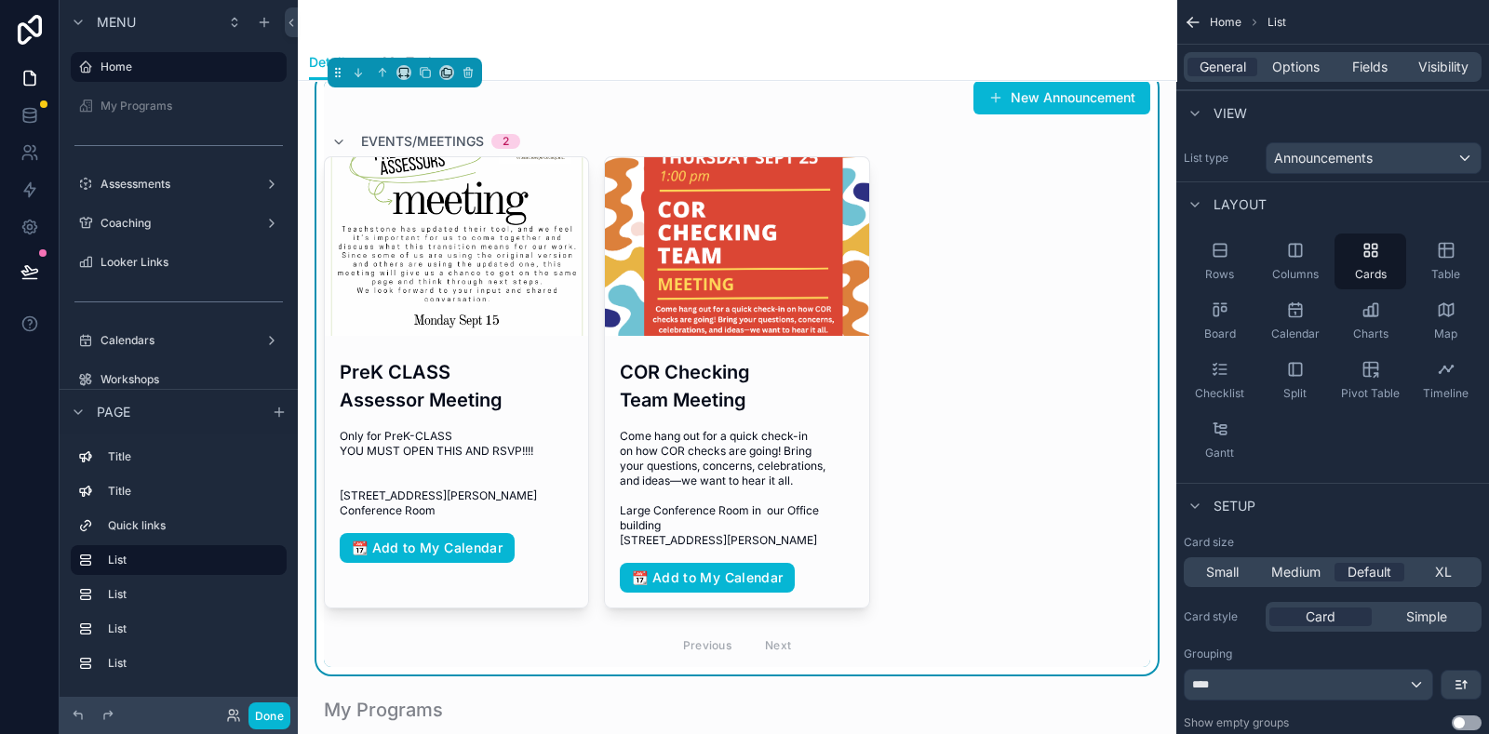
scroll to position [349, 0]
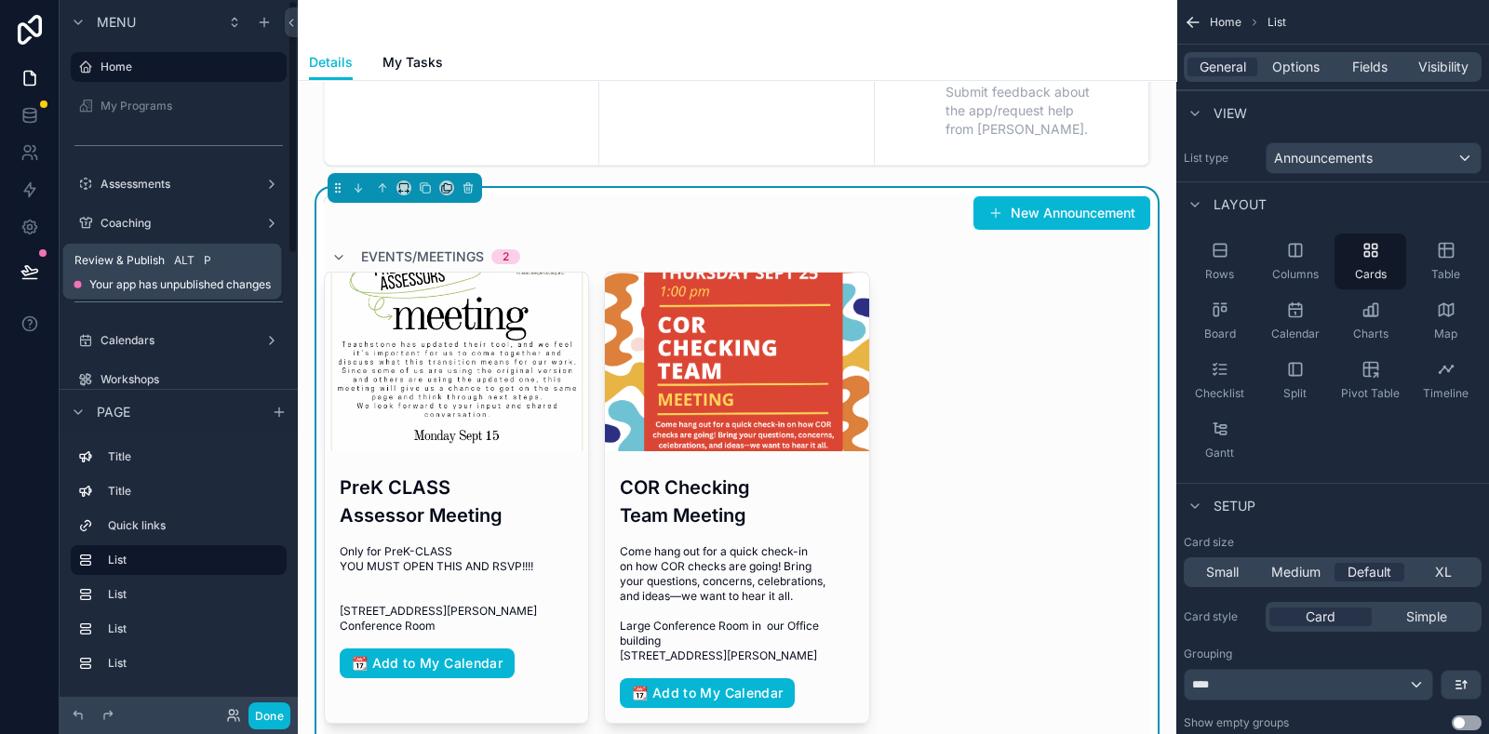
click at [11, 269] on button at bounding box center [29, 272] width 41 height 52
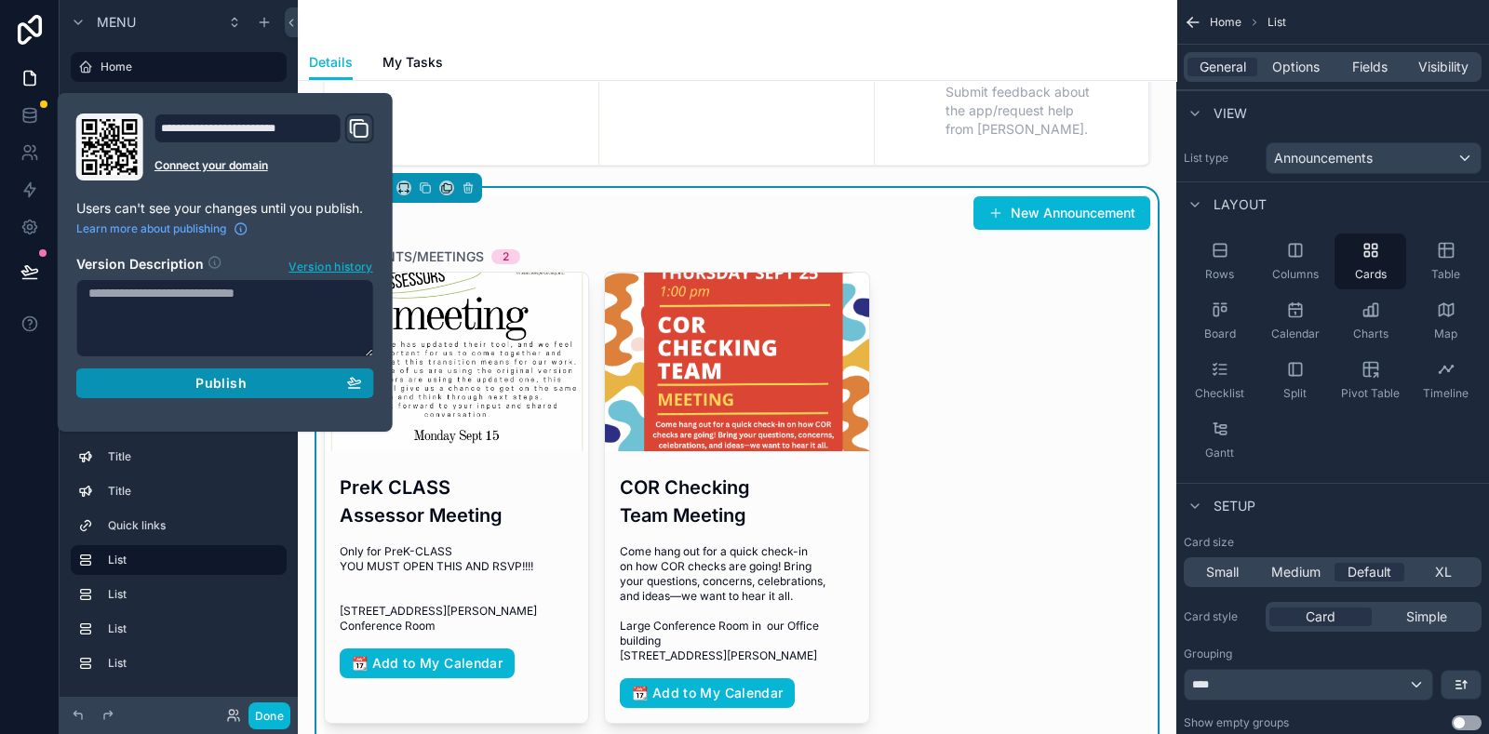
click at [227, 384] on span "Publish" at bounding box center [220, 383] width 50 height 17
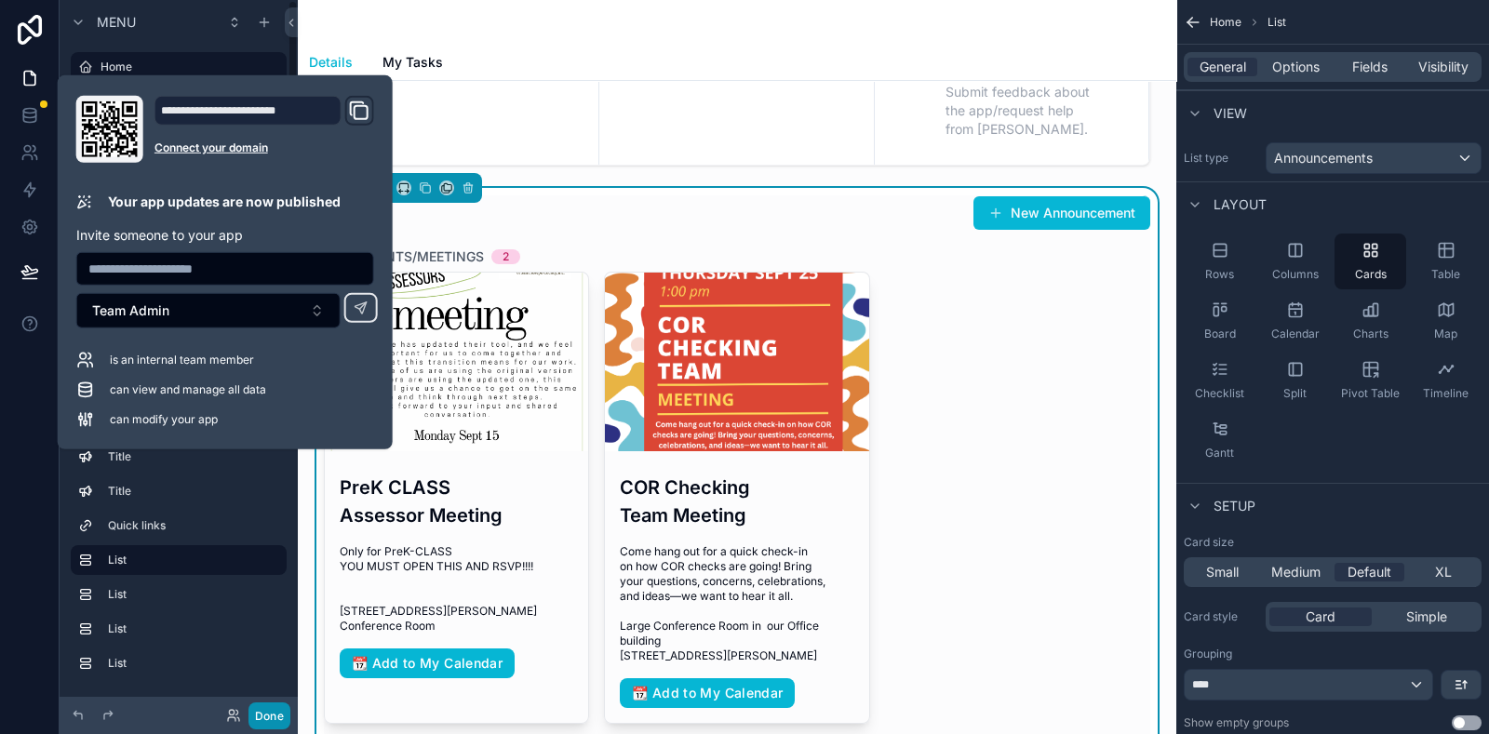
click at [283, 707] on button "Done" at bounding box center [270, 716] width 42 height 27
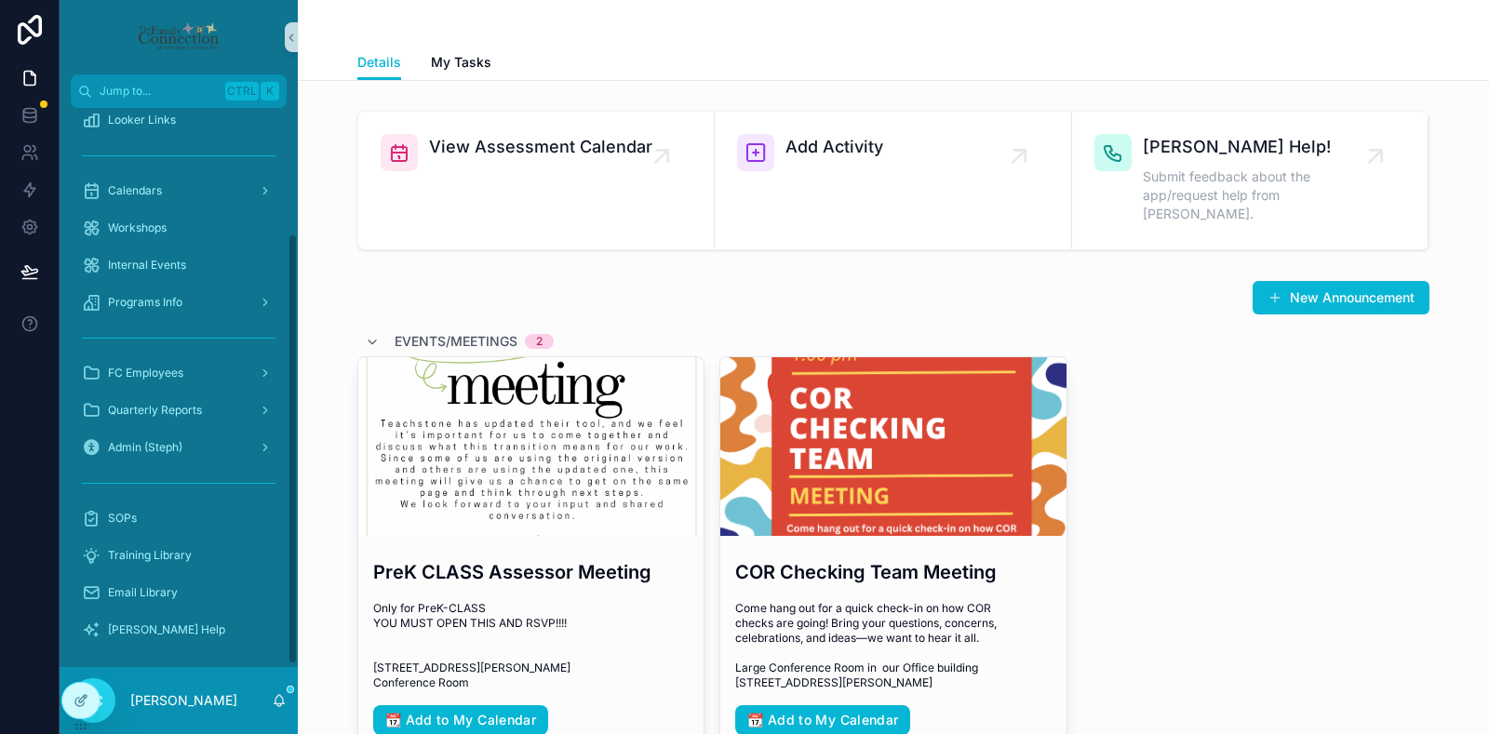
scroll to position [165, 0]
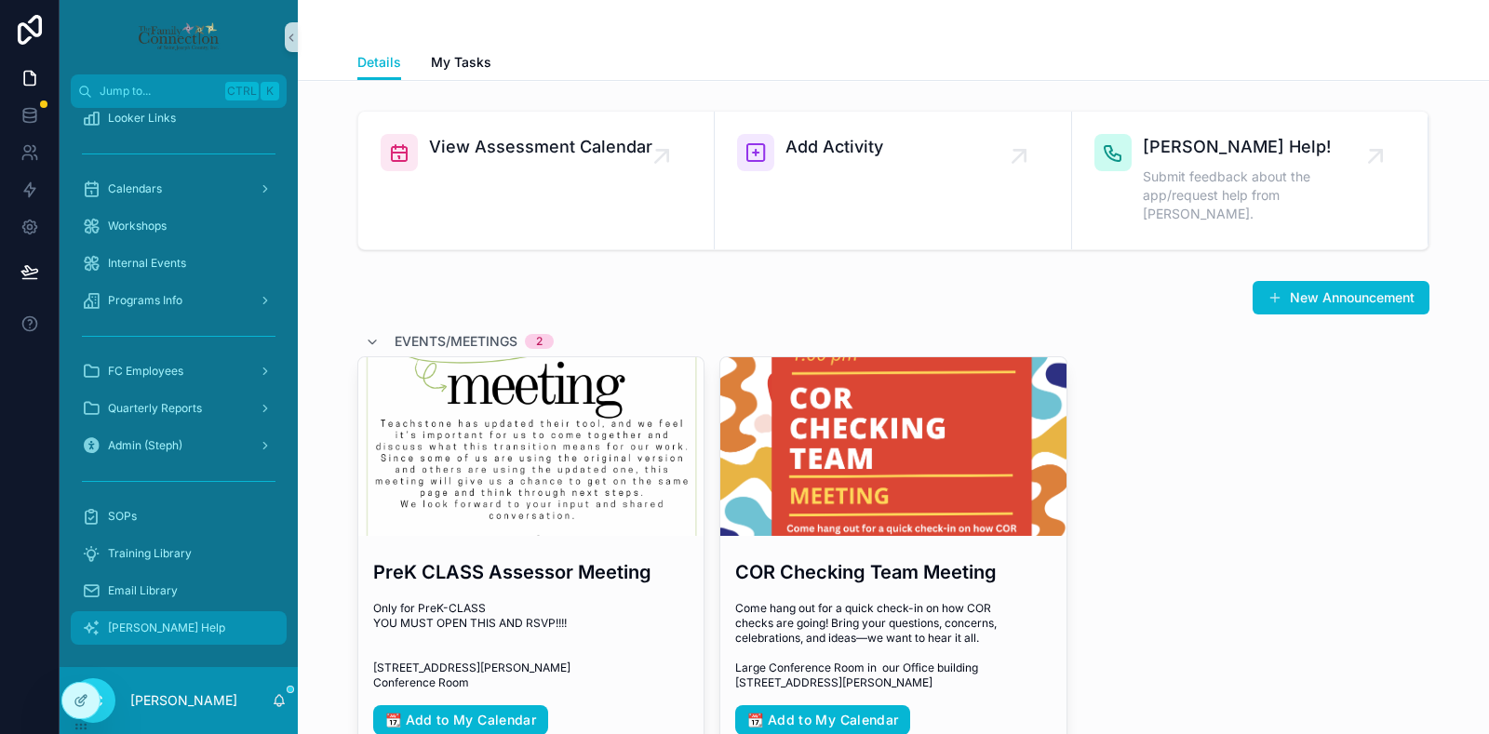
click at [180, 622] on div "[PERSON_NAME] Help" at bounding box center [179, 628] width 194 height 30
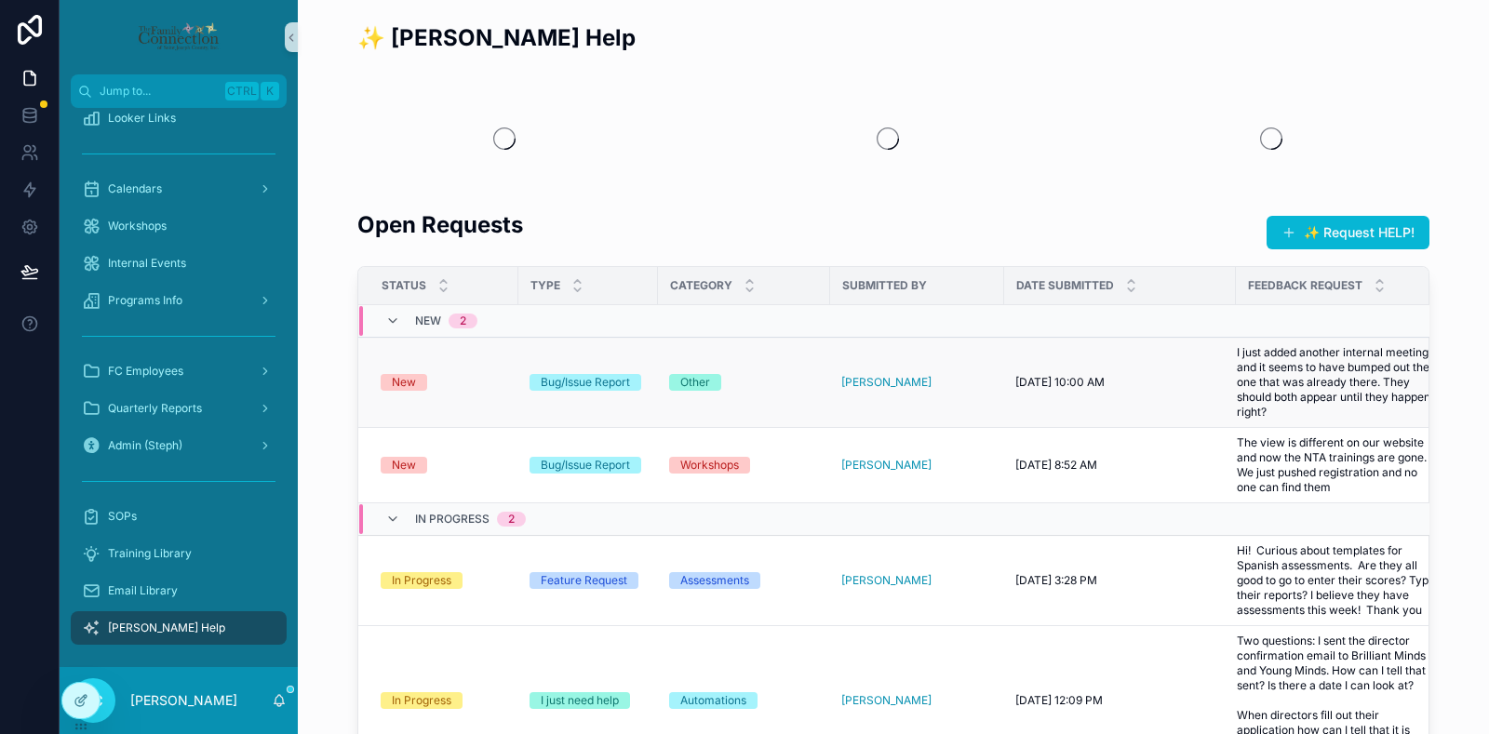
click at [428, 374] on div "New" at bounding box center [444, 382] width 127 height 17
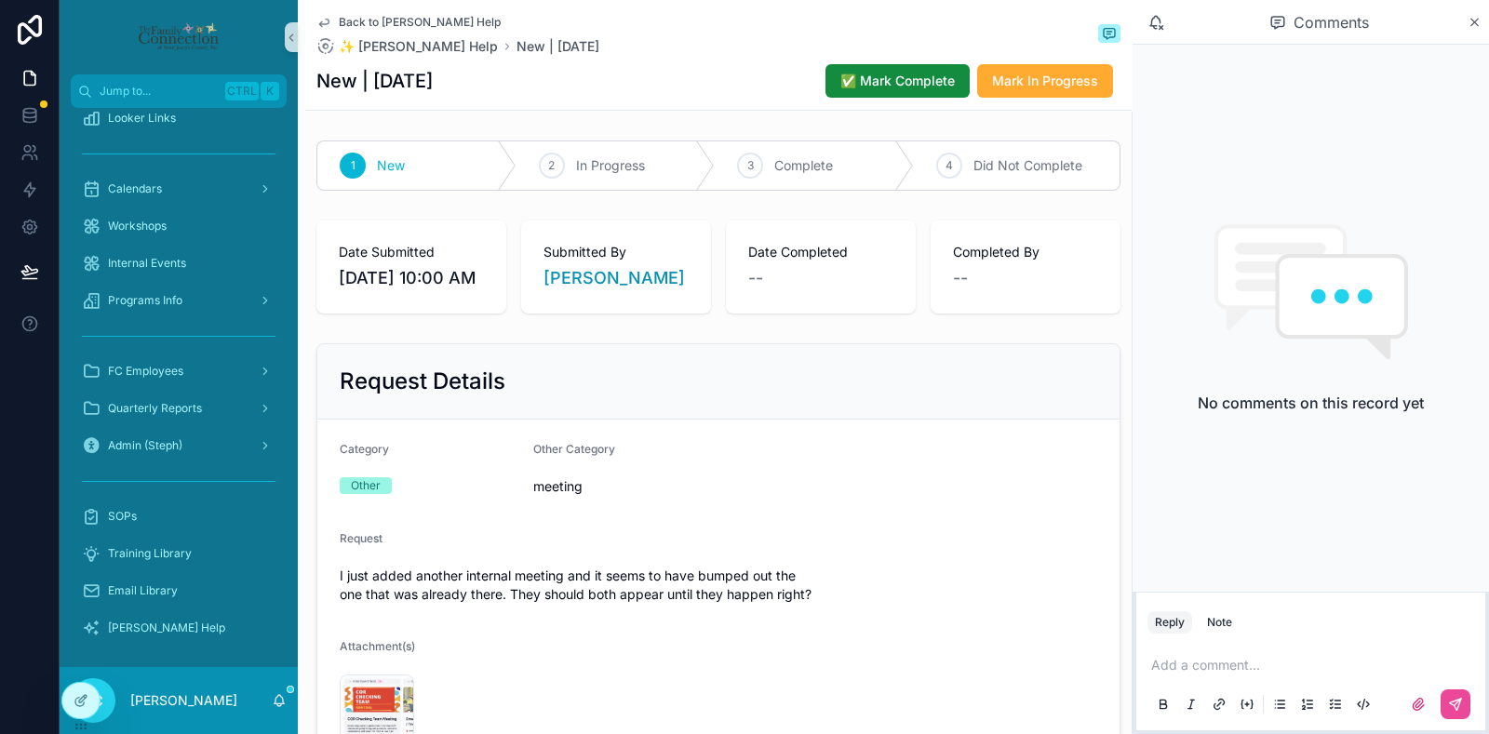
click at [1187, 669] on p "scrollable content" at bounding box center [1314, 665] width 327 height 19
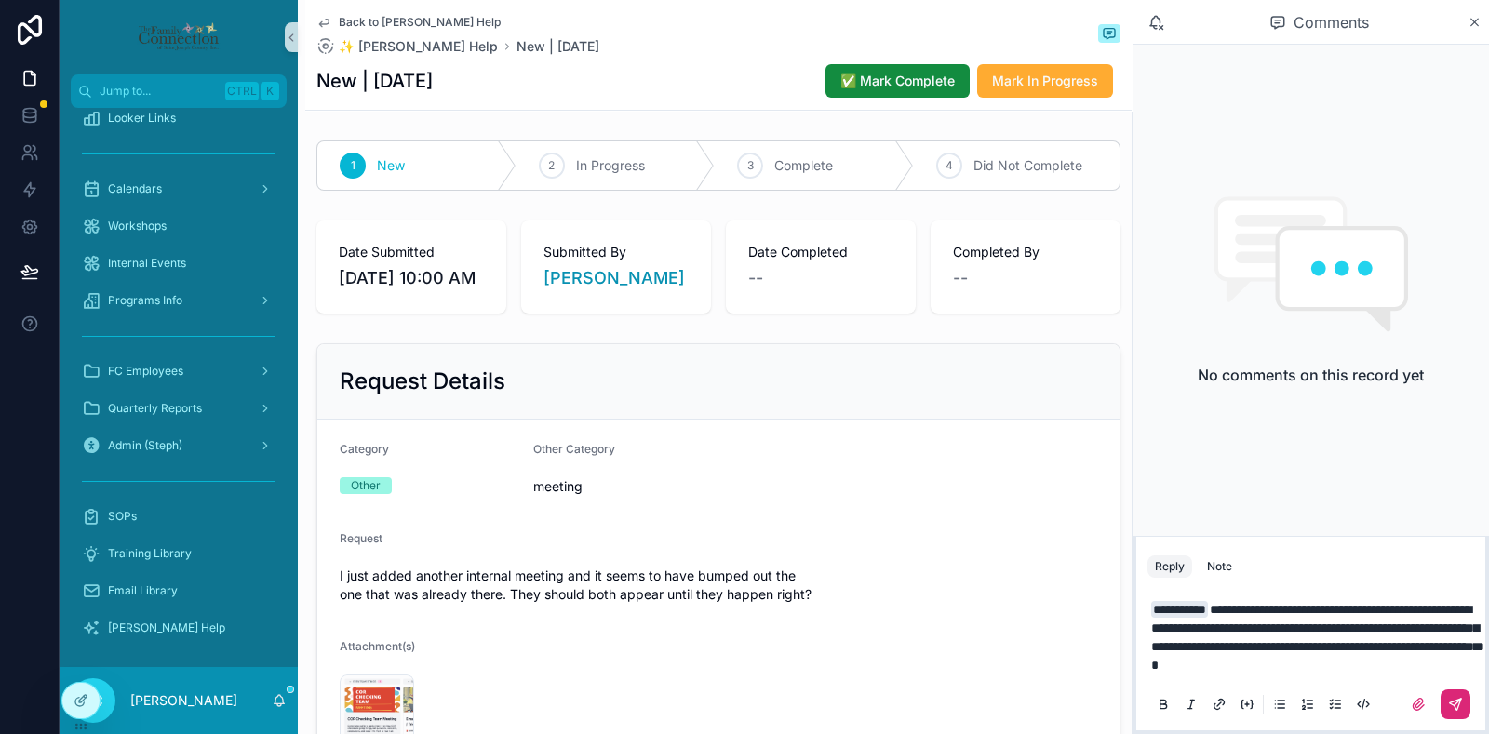
click at [1444, 709] on button "scrollable content" at bounding box center [1456, 705] width 30 height 30
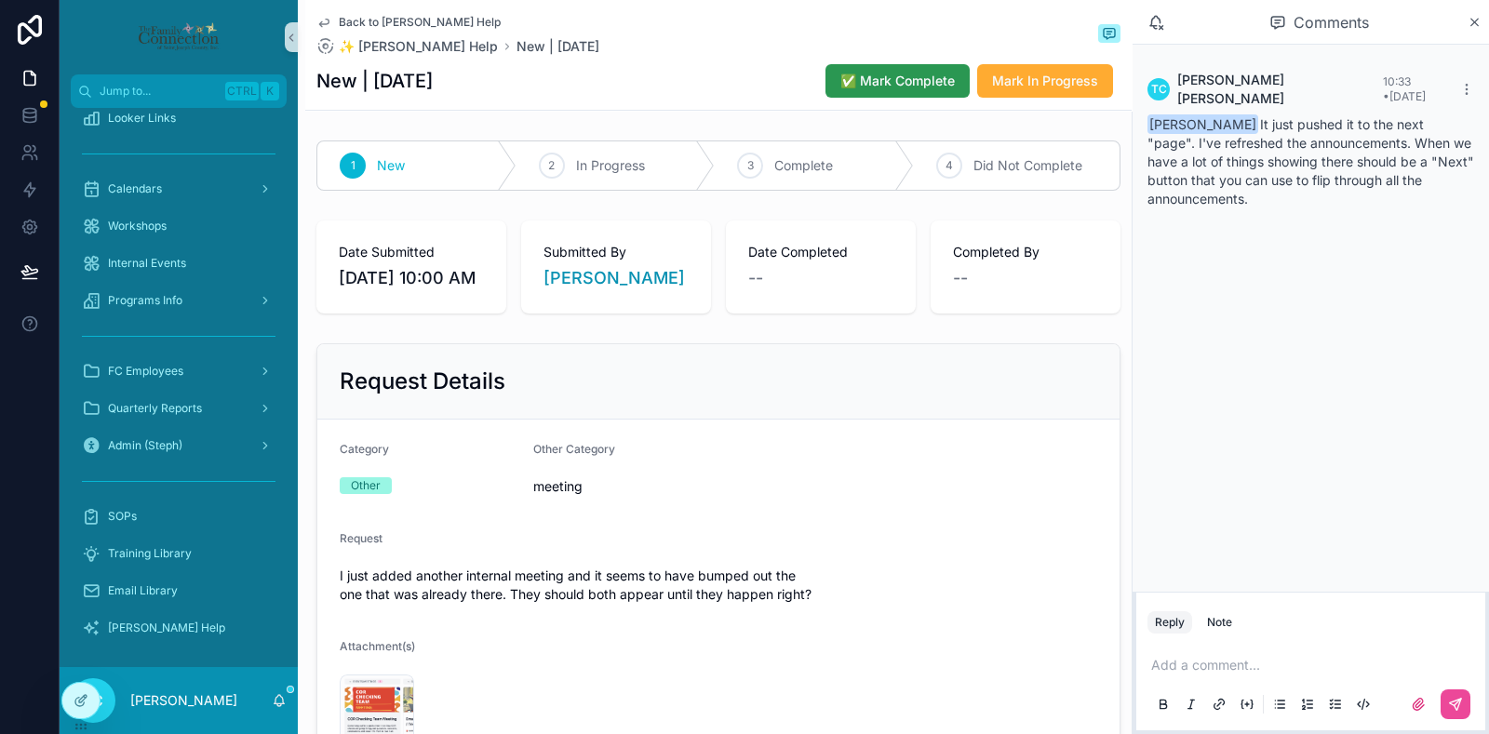
click at [892, 82] on span "✅ Mark Complete" at bounding box center [898, 81] width 114 height 19
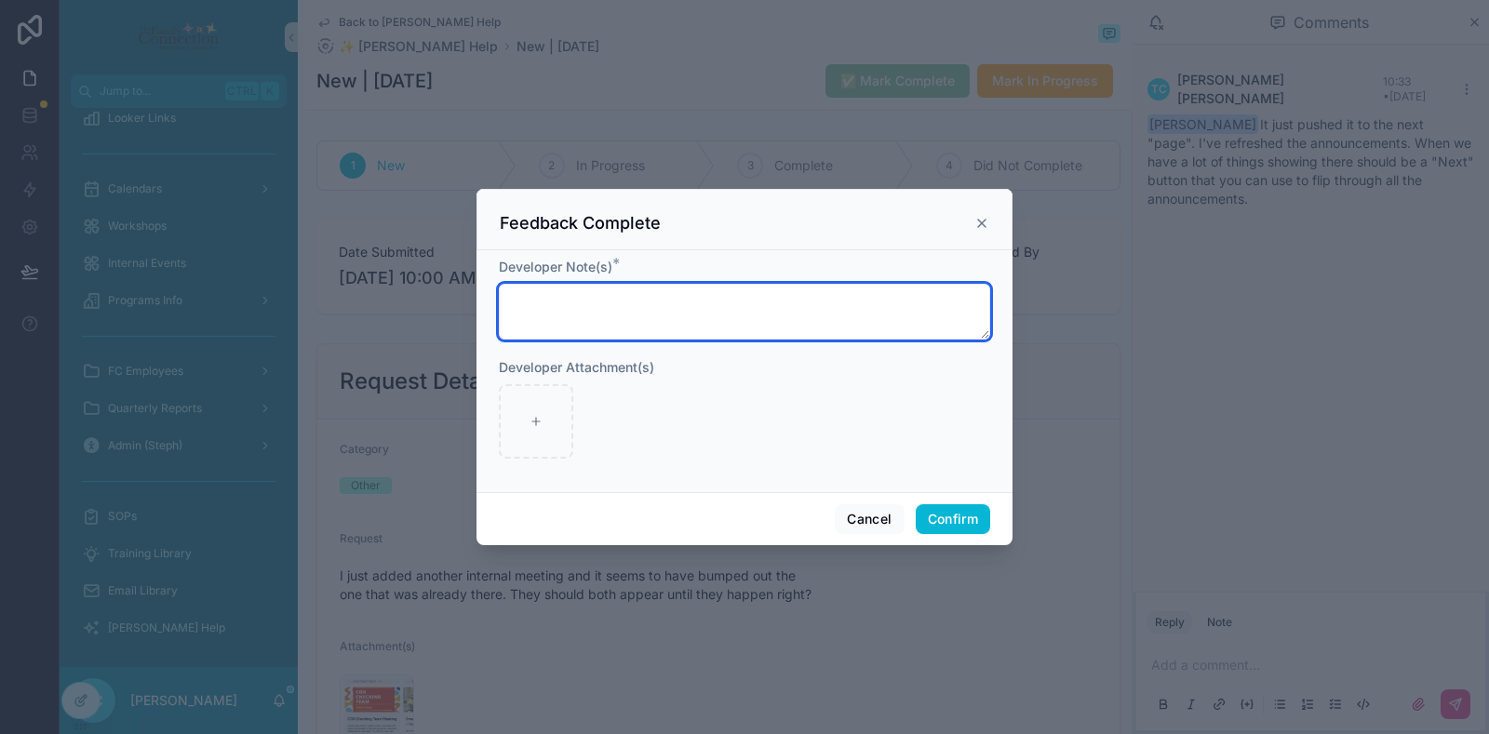
click at [751, 316] on textarea at bounding box center [744, 312] width 491 height 56
type textarea "**********"
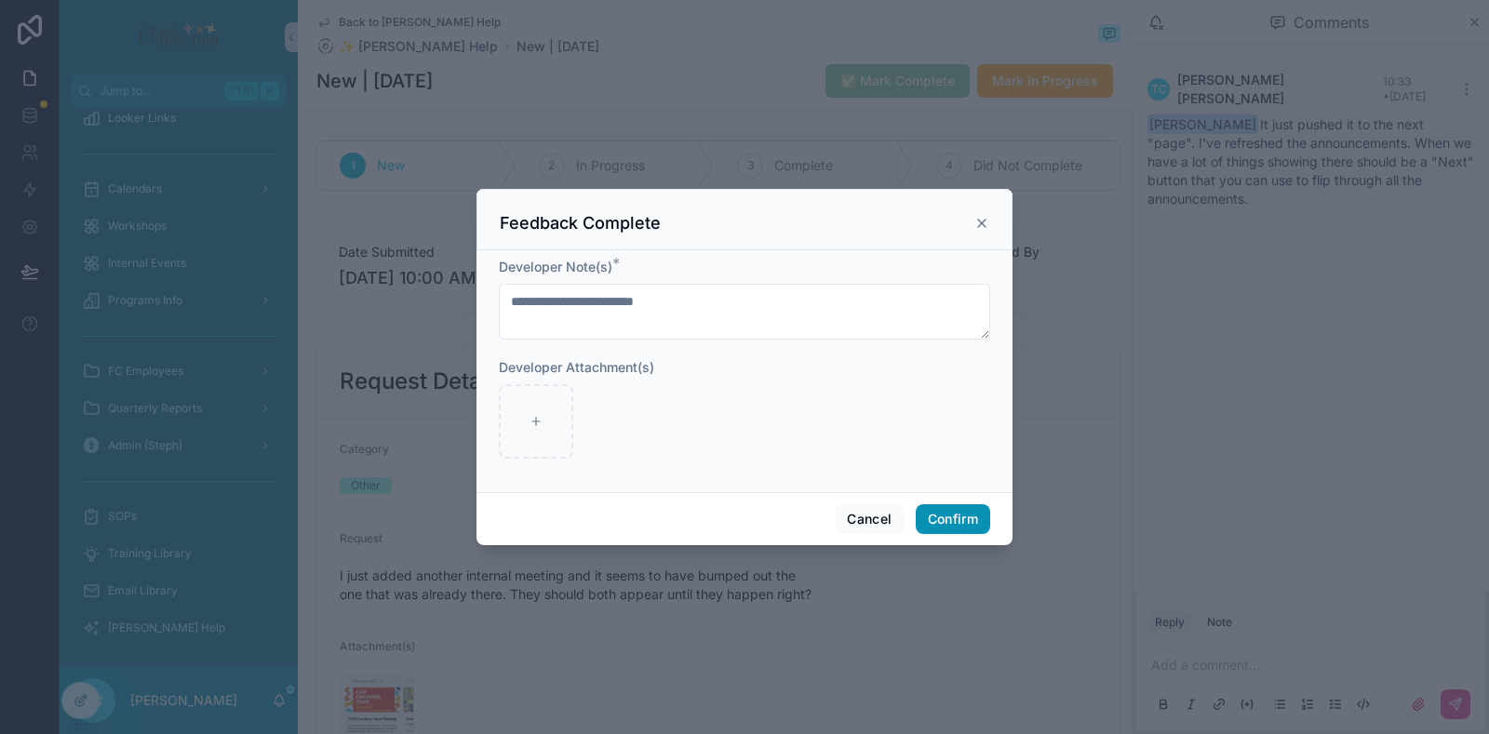
click at [976, 520] on button "Confirm" at bounding box center [953, 520] width 74 height 30
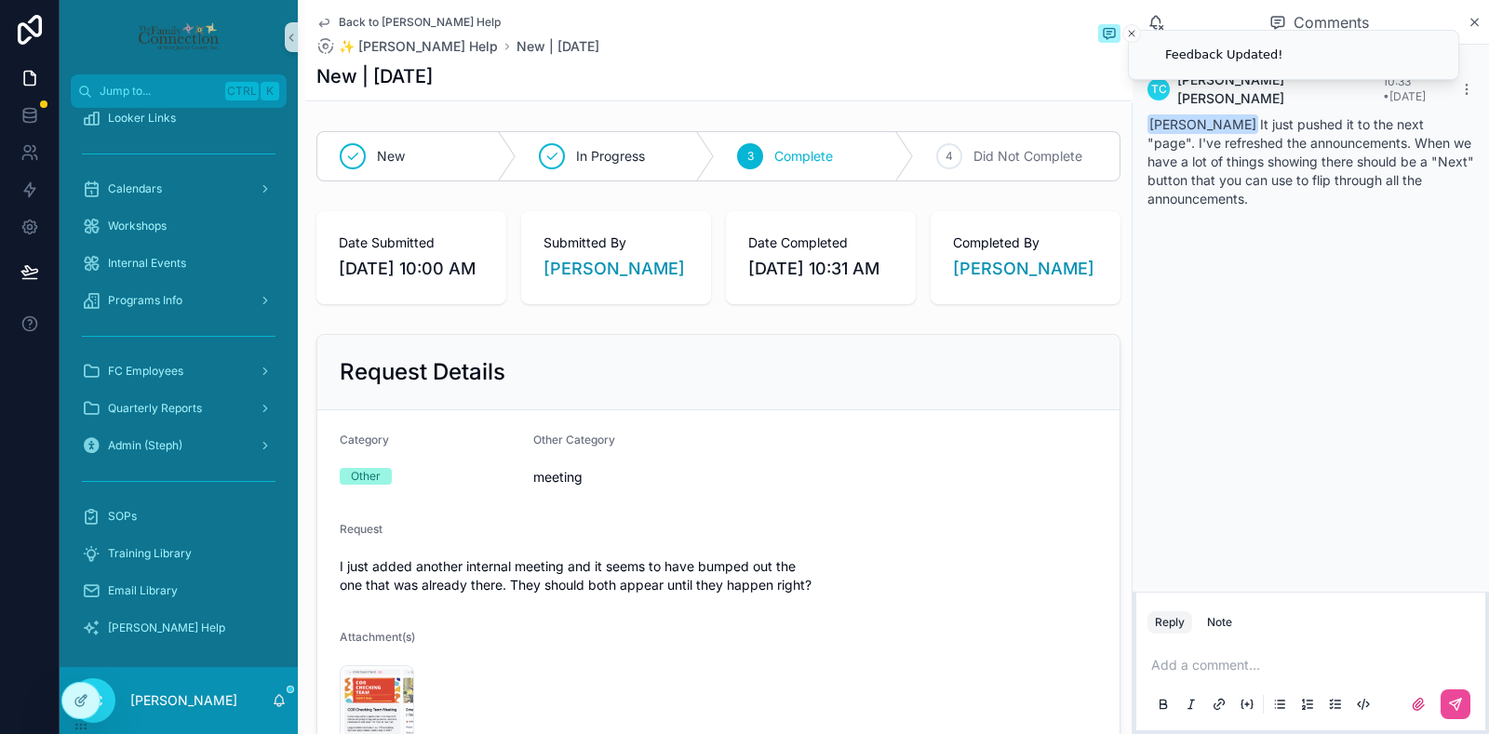
click at [414, 17] on span "Back to [PERSON_NAME] Help" at bounding box center [420, 22] width 162 height 15
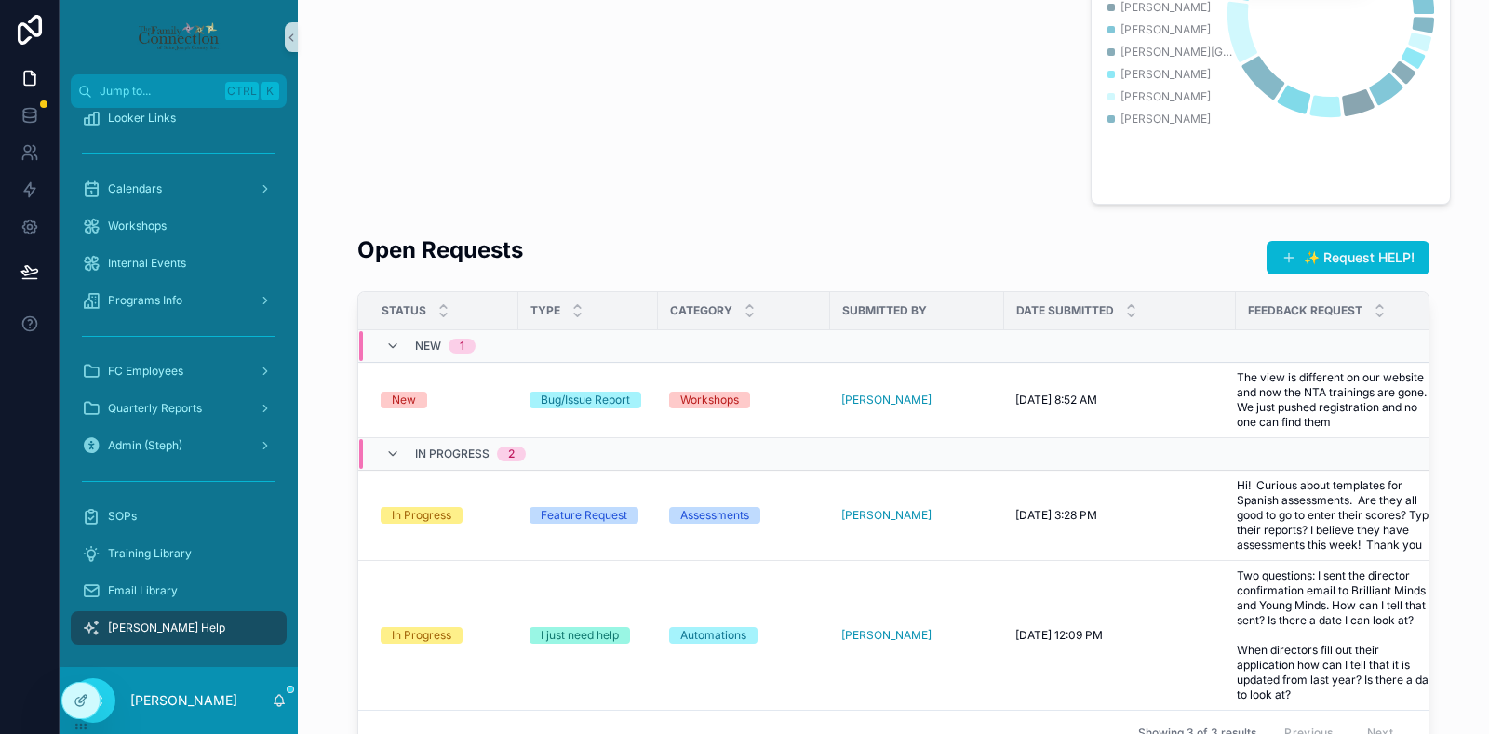
scroll to position [349, 0]
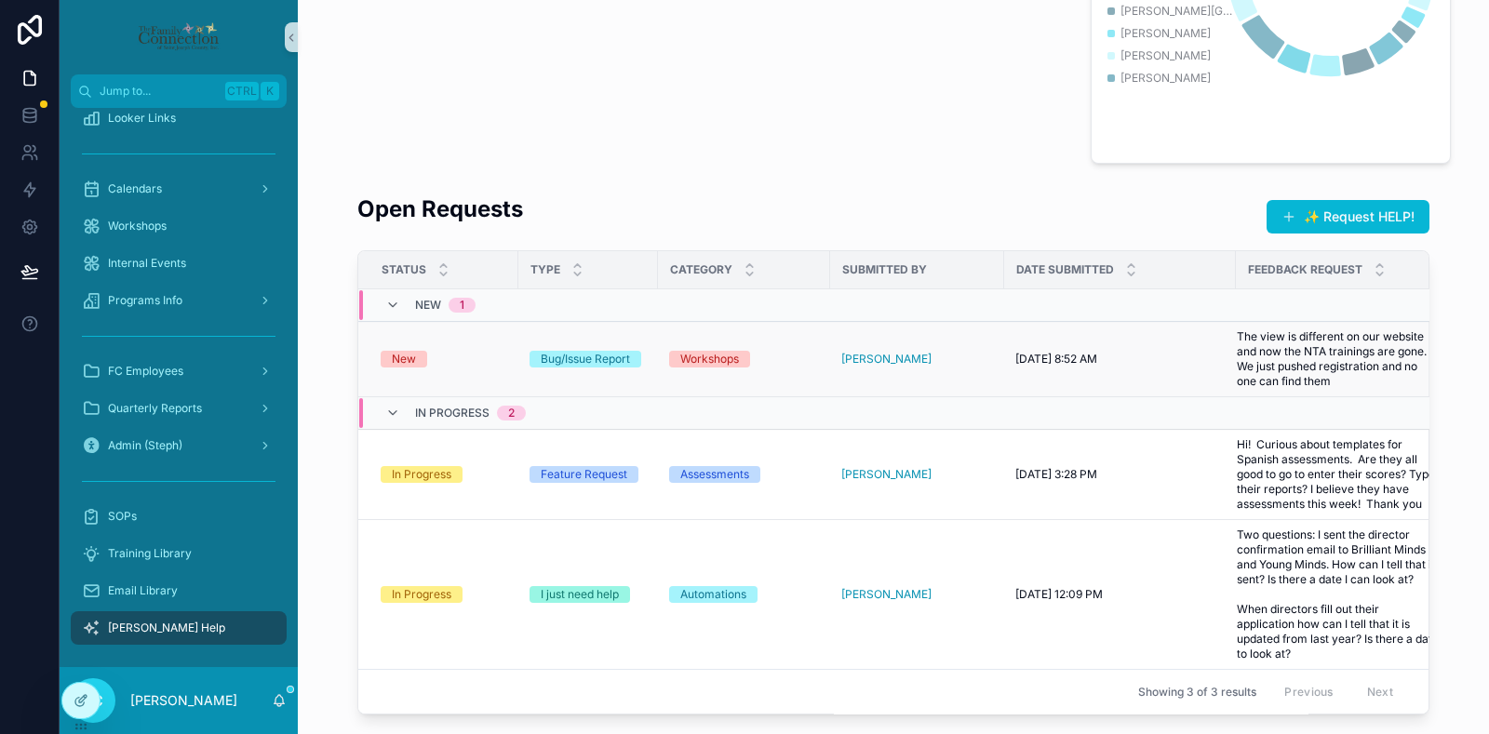
click at [451, 370] on td "New" at bounding box center [438, 359] width 160 height 75
click at [447, 355] on div "New" at bounding box center [444, 359] width 127 height 17
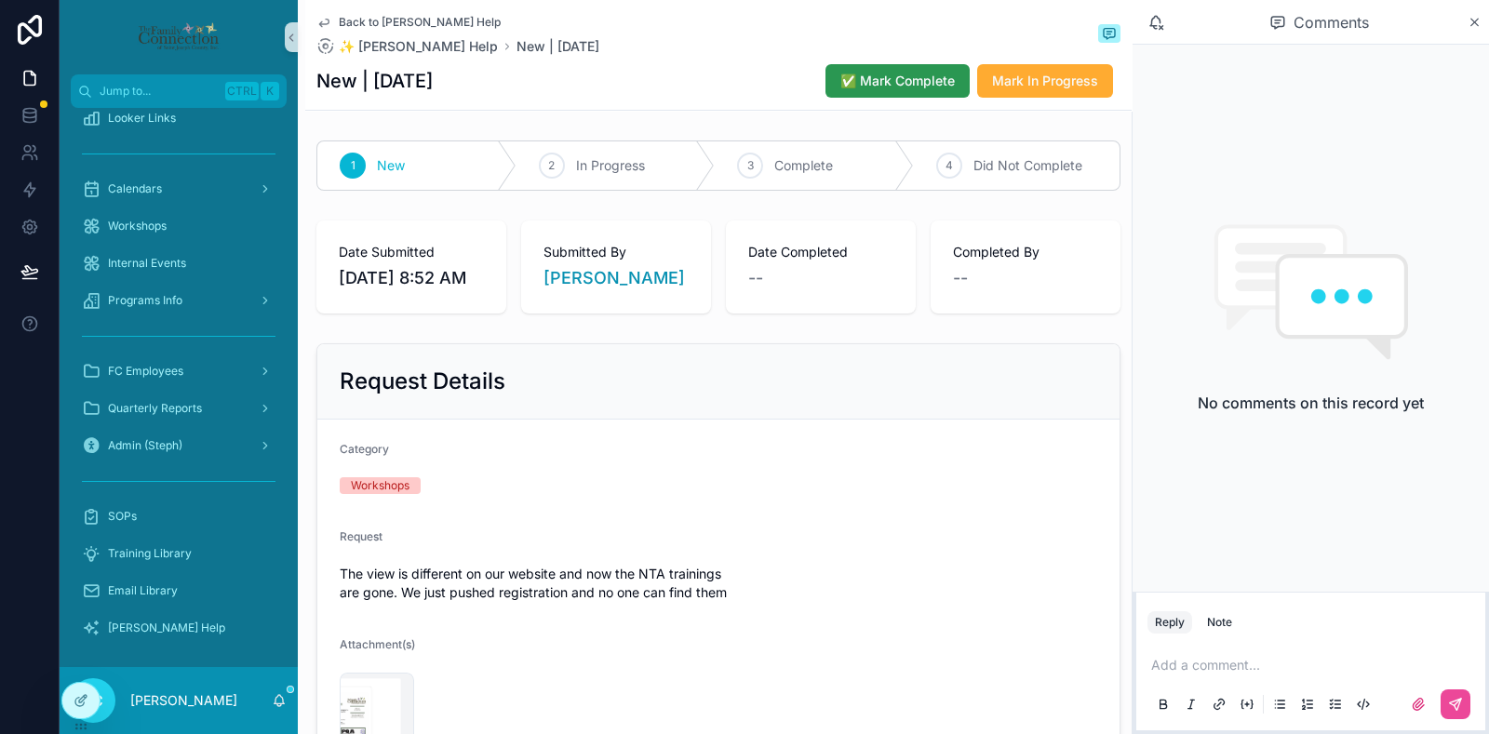
click at [881, 80] on span "✅ Mark Complete" at bounding box center [898, 81] width 114 height 19
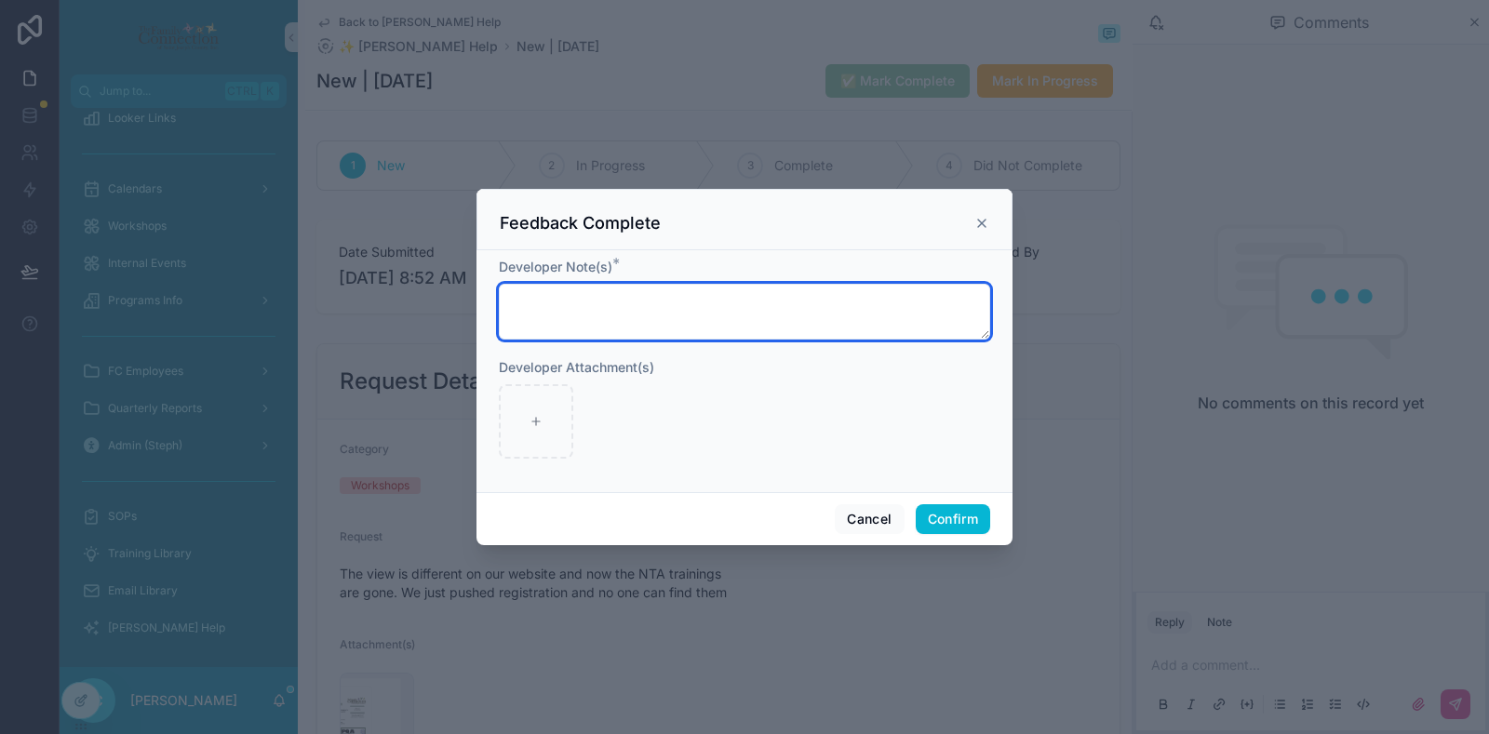
click at [690, 304] on textarea at bounding box center [744, 312] width 491 height 56
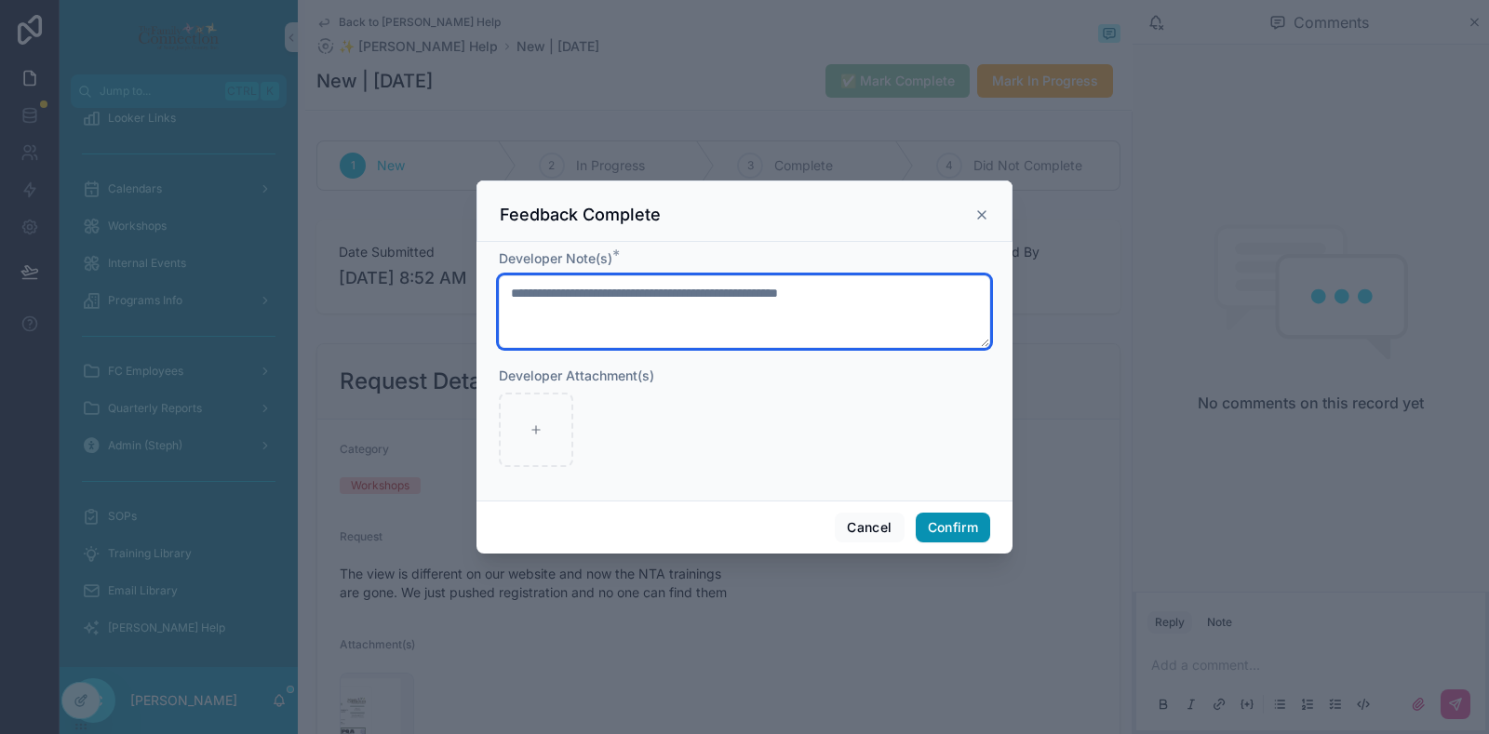
type textarea "**********"
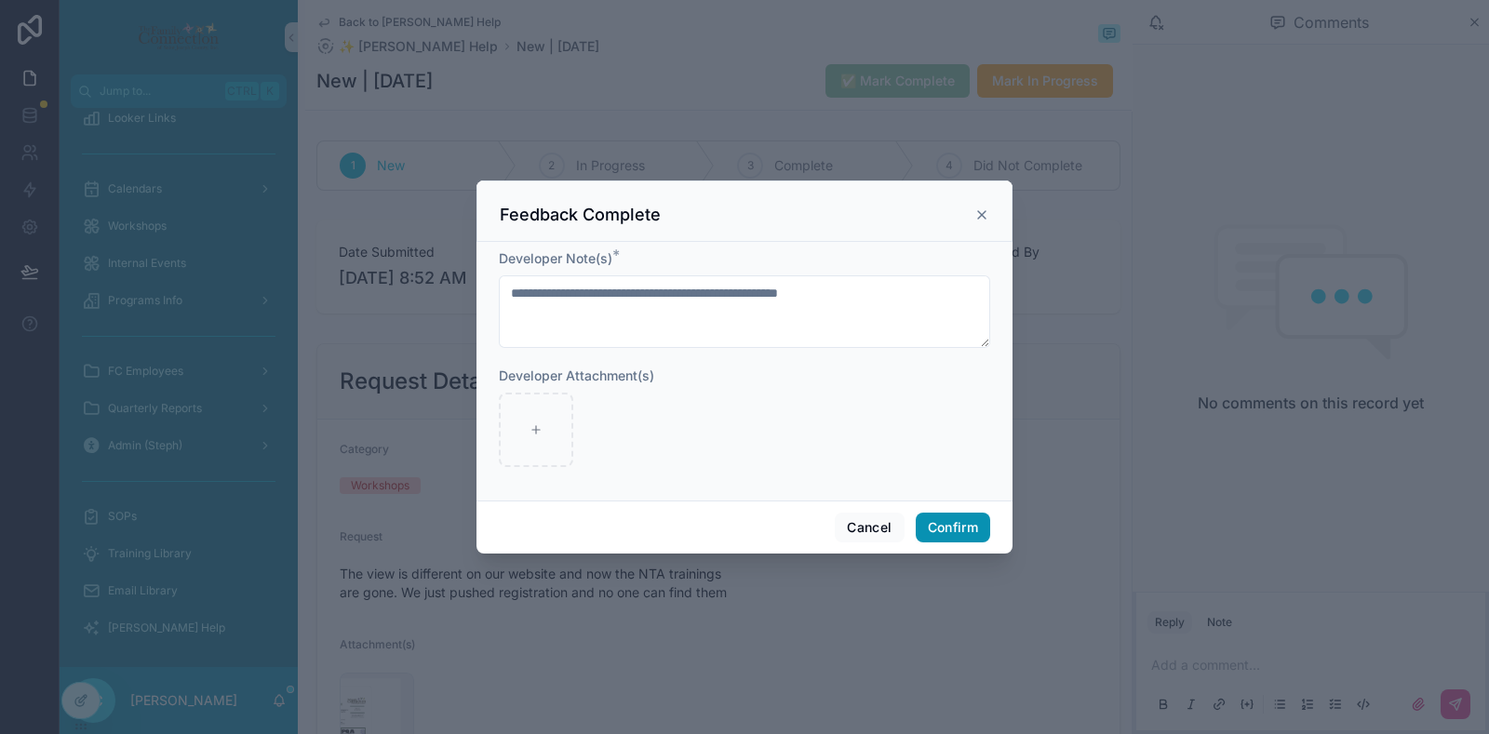
click at [940, 523] on button "Confirm" at bounding box center [953, 528] width 74 height 30
